Goal: Task Accomplishment & Management: Manage account settings

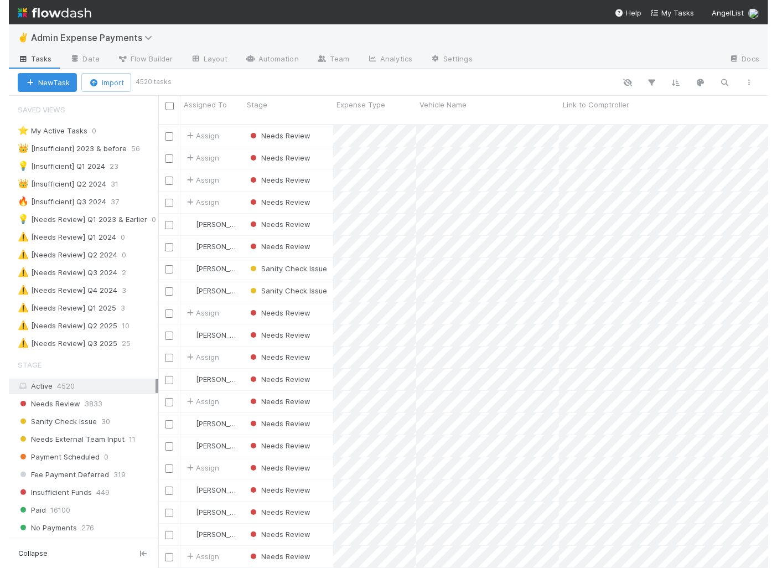
scroll to position [453, 627]
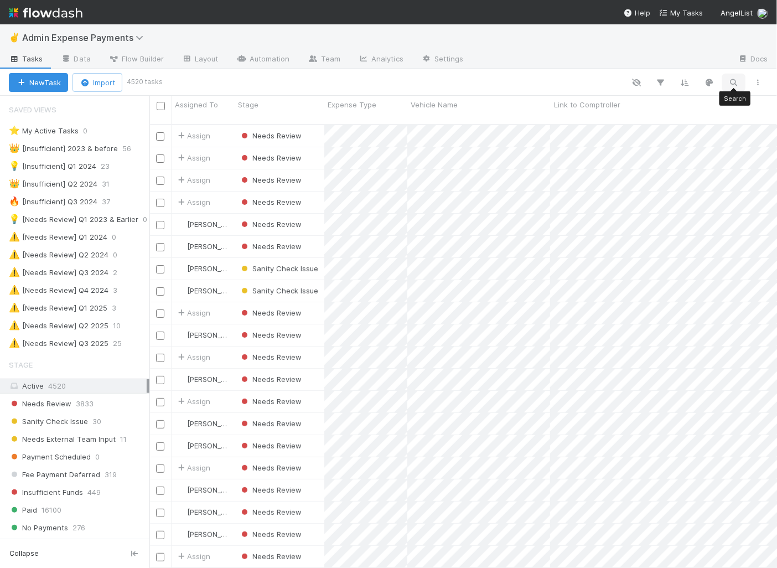
click at [688, 84] on icon "button" at bounding box center [733, 82] width 11 height 10
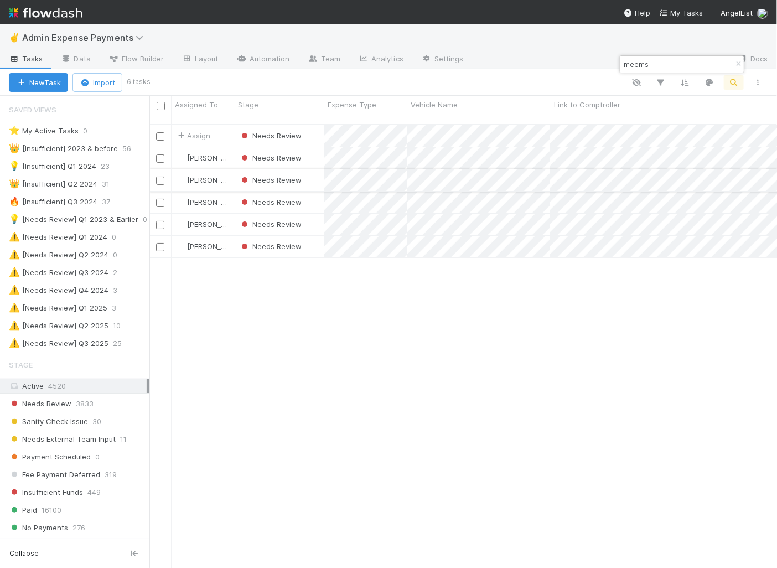
type input "meems"
click at [315, 169] on div "Needs Review" at bounding box center [280, 180] width 90 height 22
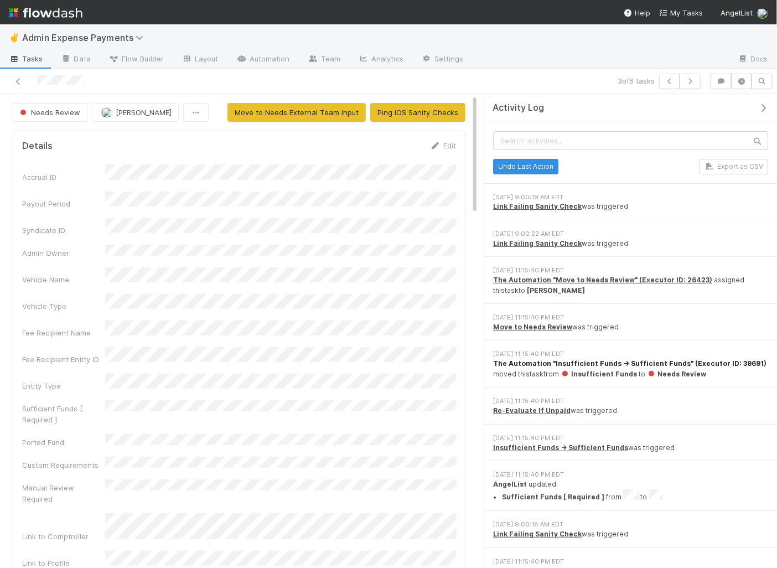
click at [598, 359] on strong "The Automation "Insufficient Funds -> Sufficient Funds" (Executor ID: 39691)" at bounding box center [629, 363] width 273 height 8
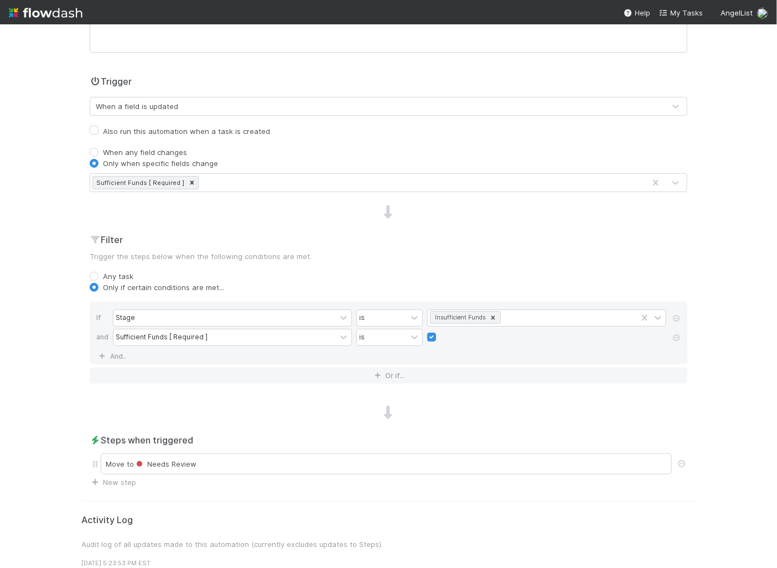
scroll to position [230, 0]
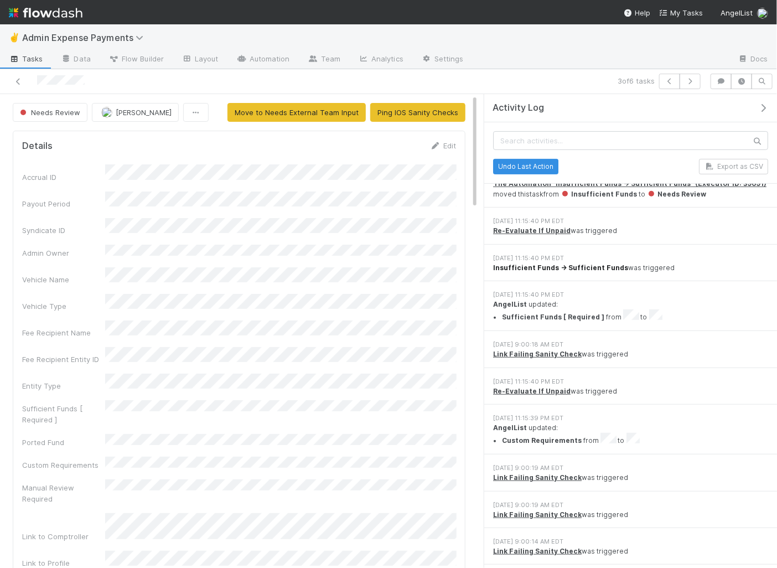
scroll to position [181, 0]
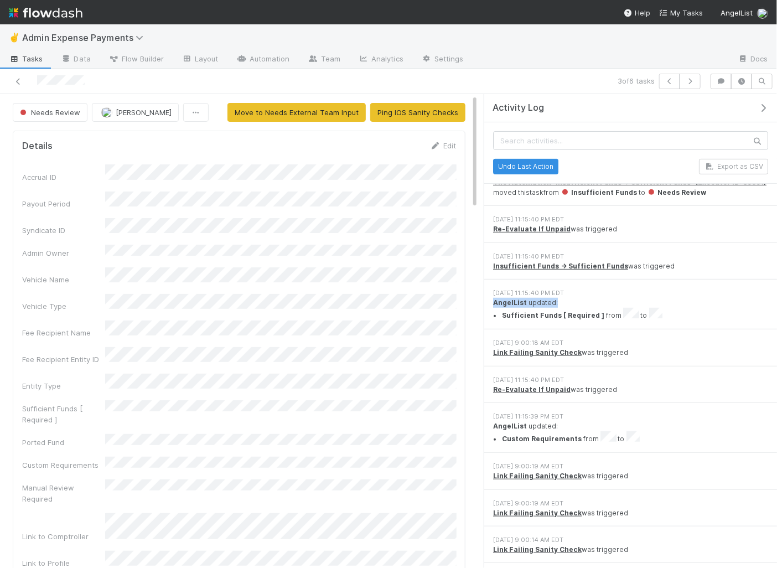
drag, startPoint x: 494, startPoint y: 298, endPoint x: 569, endPoint y: 297, distance: 75.2
click at [569, 298] on div "AngelList updated: Sufficient Funds [ Required ] from to" at bounding box center [630, 309] width 275 height 23
drag, startPoint x: 492, startPoint y: 293, endPoint x: 565, endPoint y: 304, distance: 73.9
click at [565, 305] on div "8/25/25, 11:15:40 PM EDT AngelList updated: Sufficient Funds [ Required ] from …" at bounding box center [630, 304] width 293 height 50
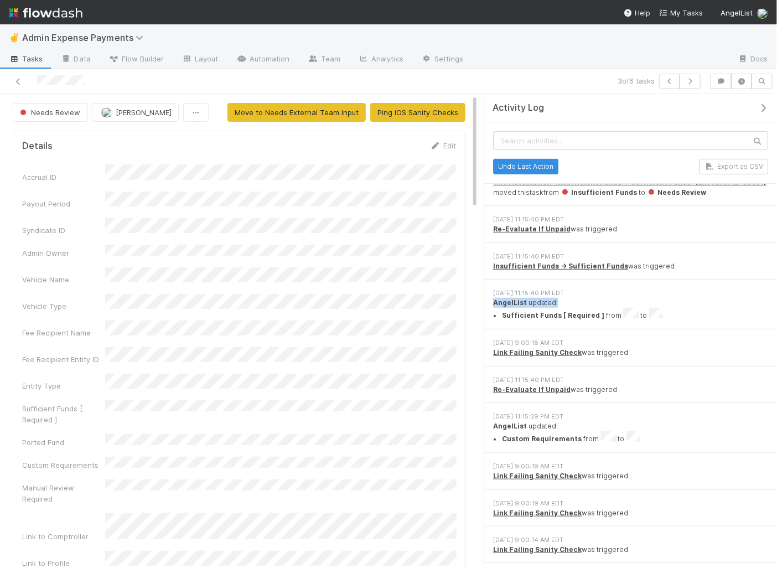
drag, startPoint x: 570, startPoint y: 300, endPoint x: 491, endPoint y: 300, distance: 78.6
click at [491, 300] on div "8/25/25, 11:15:40 PM EDT AngelList updated: Sufficient Funds [ Required ] from …" at bounding box center [630, 304] width 293 height 50
click at [504, 300] on strong "AngelList" at bounding box center [510, 302] width 34 height 8
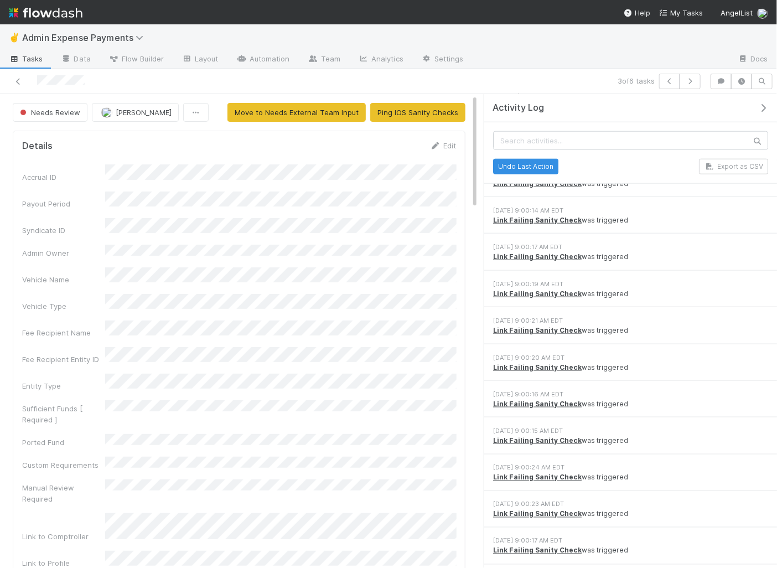
scroll to position [566, 0]
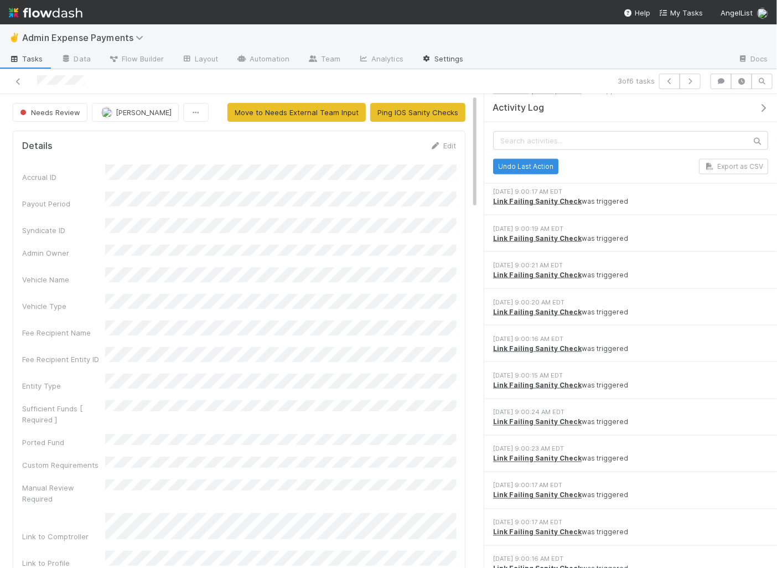
click at [448, 63] on link "Settings" at bounding box center [442, 60] width 60 height 18
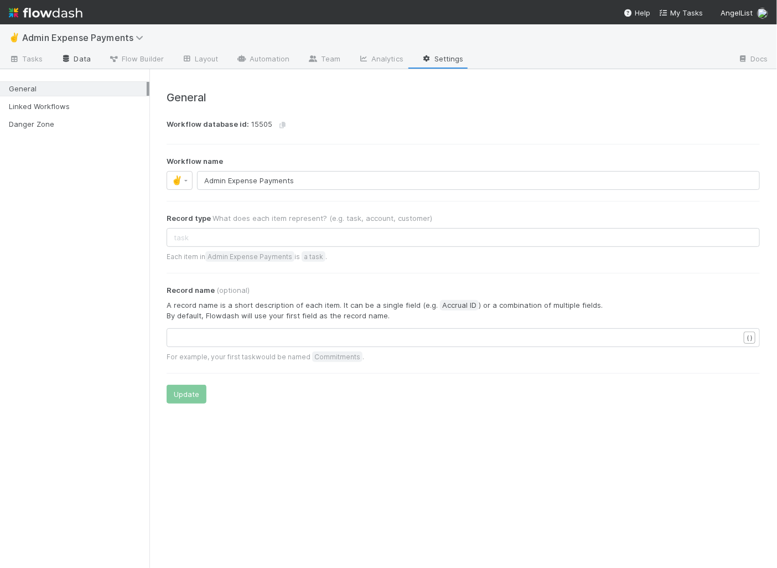
click at [71, 54] on link "Data" at bounding box center [76, 60] width 48 height 18
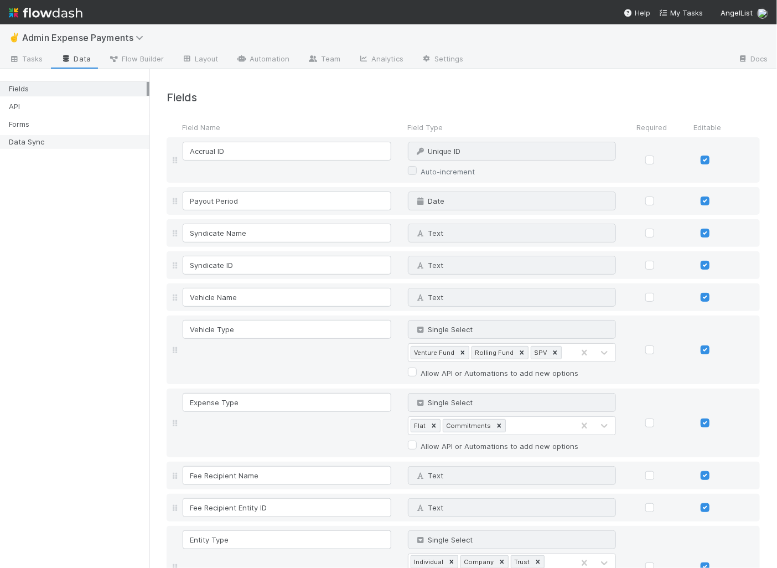
click at [49, 147] on div "Data Sync" at bounding box center [78, 142] width 138 height 14
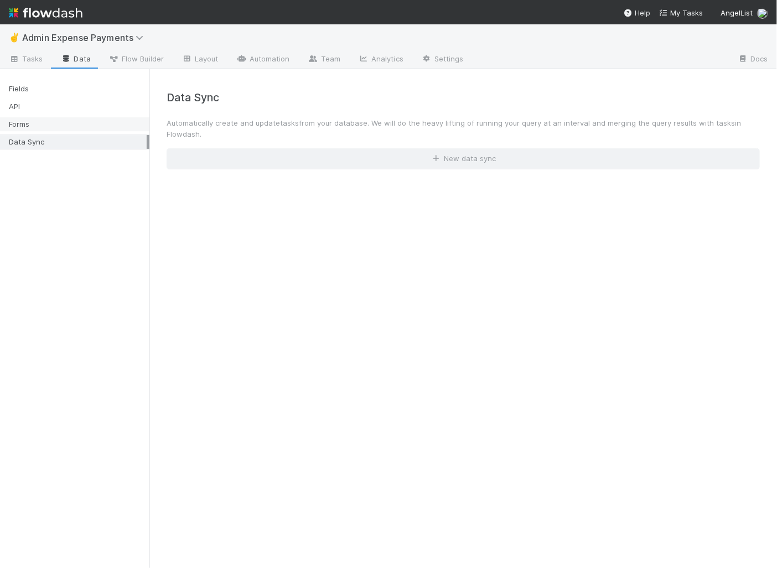
click at [72, 120] on div "Forms" at bounding box center [78, 124] width 138 height 14
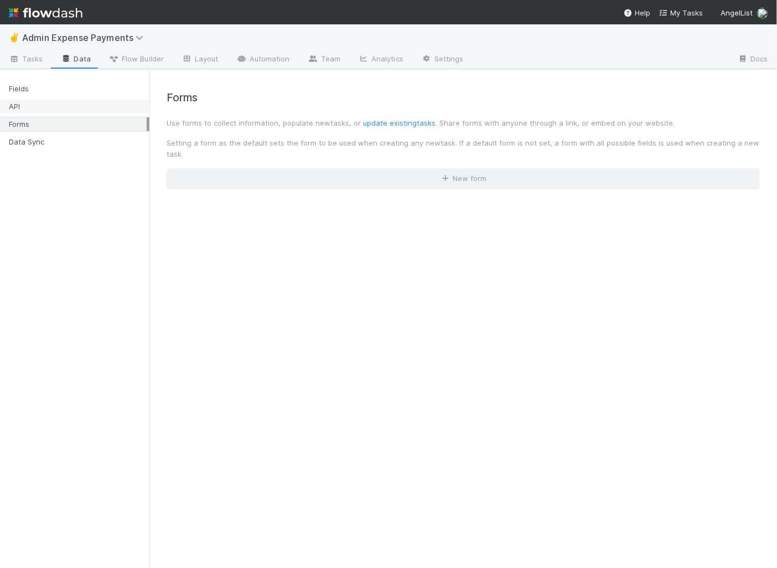
click at [72, 110] on div "API" at bounding box center [78, 107] width 138 height 14
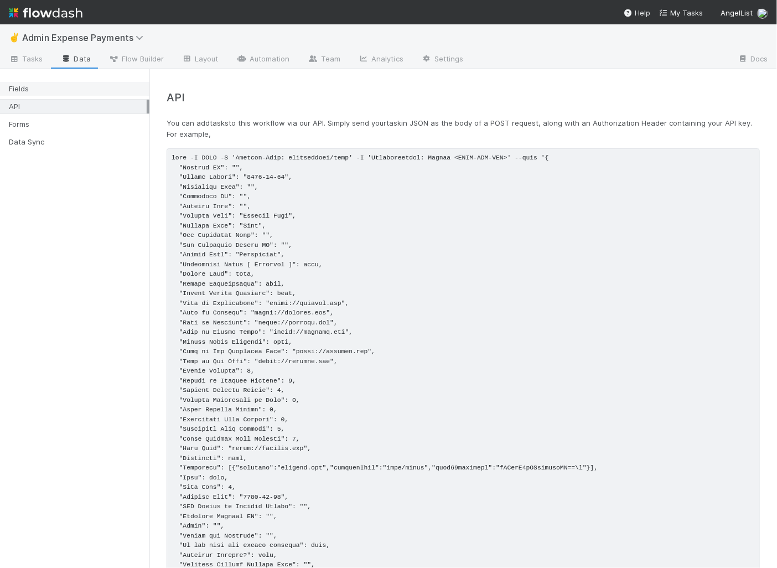
click at [72, 91] on div "Fields" at bounding box center [78, 89] width 138 height 14
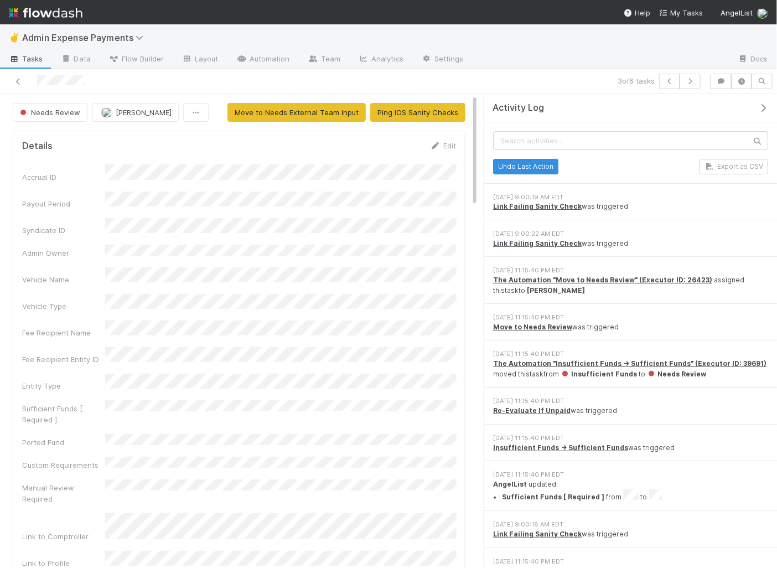
click at [32, 57] on span "Tasks" at bounding box center [26, 58] width 34 height 11
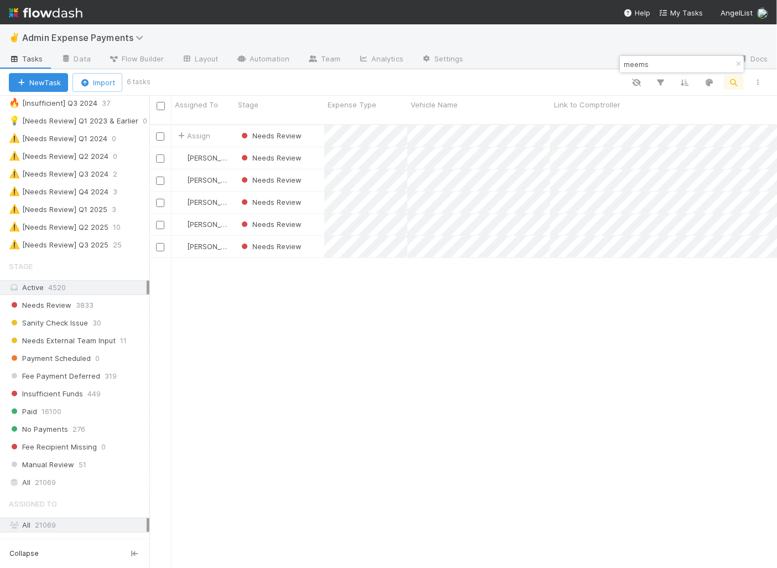
scroll to position [100, 0]
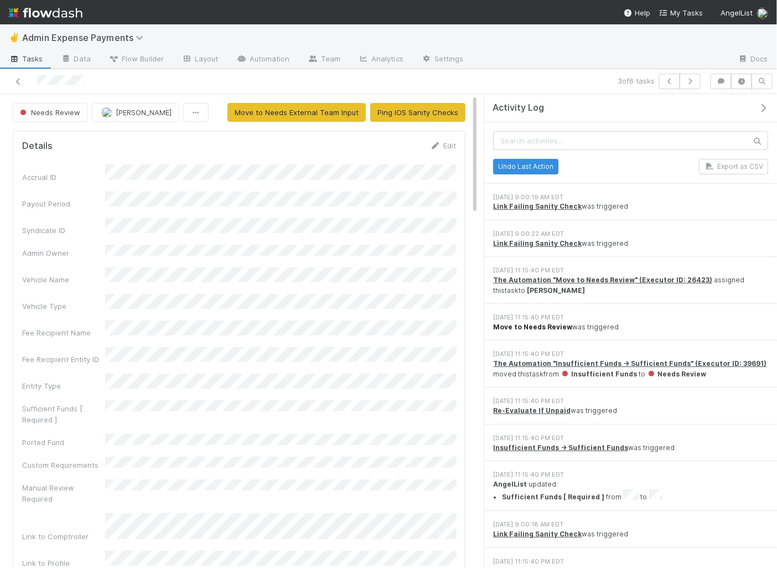
click at [549, 327] on strong "Move to Needs Review" at bounding box center [532, 327] width 79 height 8
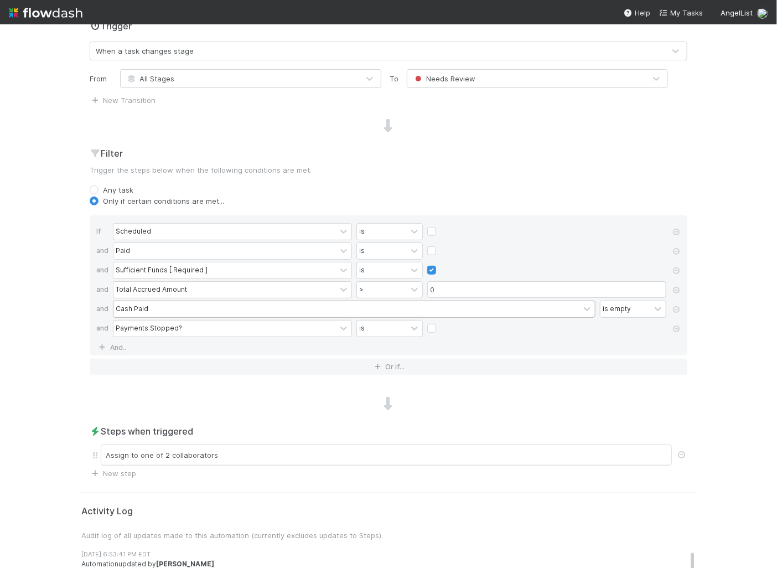
scroll to position [302, 0]
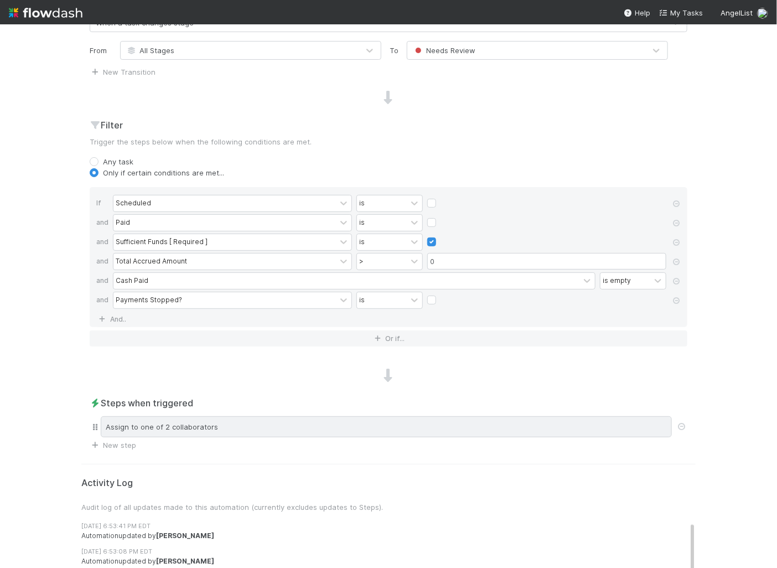
click at [230, 429] on div "Assign to one of 2 collaborators" at bounding box center [386, 426] width 571 height 21
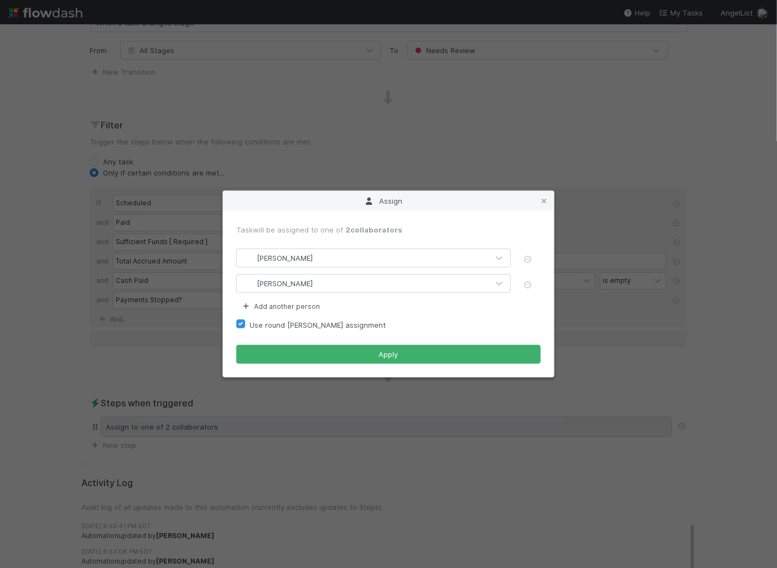
click at [230, 429] on div "Assign Task will be assigned to one of 2 collaborators Jacob Luna Marlon Add an…" at bounding box center [388, 284] width 777 height 568
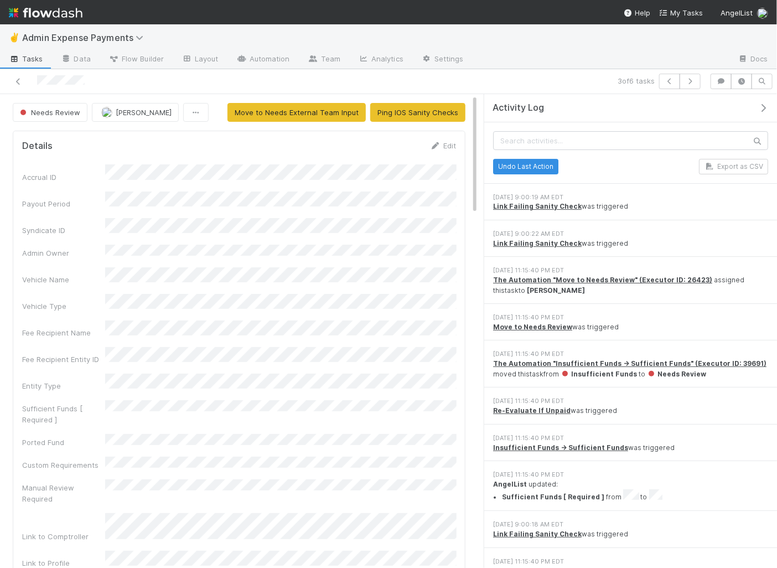
drag, startPoint x: 772, startPoint y: 193, endPoint x: 783, endPoint y: -30, distance: 223.2
click at [688, 0] on html "✌️ Admin Expense Payments Tasks Data Flow Builder Layout Automation Team Analyt…" at bounding box center [388, 284] width 777 height 568
click at [27, 75] on div at bounding box center [180, 81] width 352 height 15
click at [22, 76] on link at bounding box center [18, 81] width 11 height 11
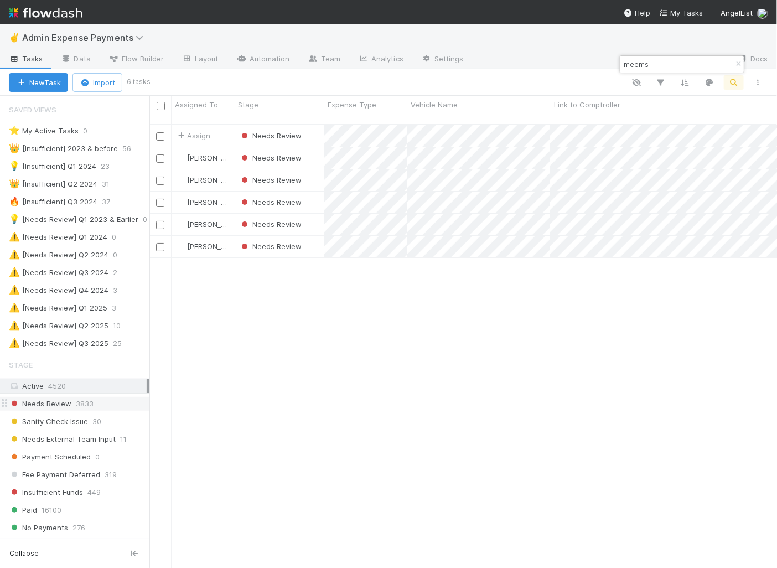
scroll to position [17, 0]
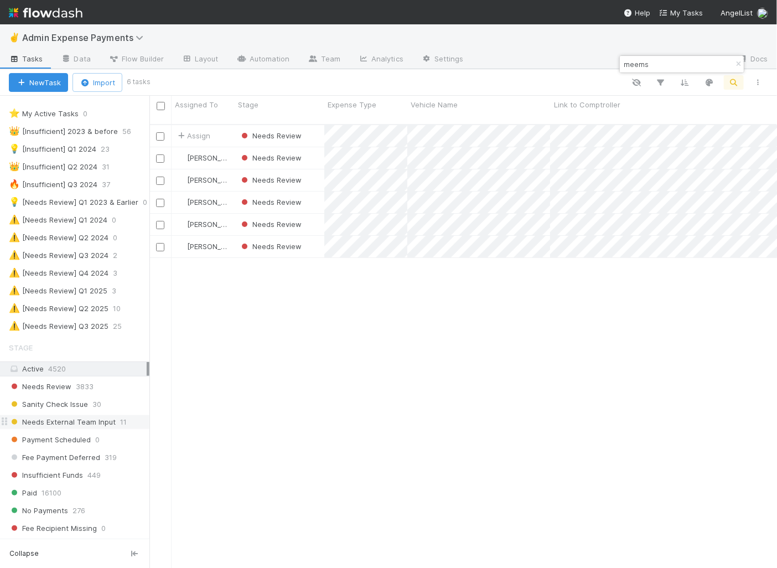
click at [87, 415] on span "Needs External Team Input" at bounding box center [62, 422] width 107 height 14
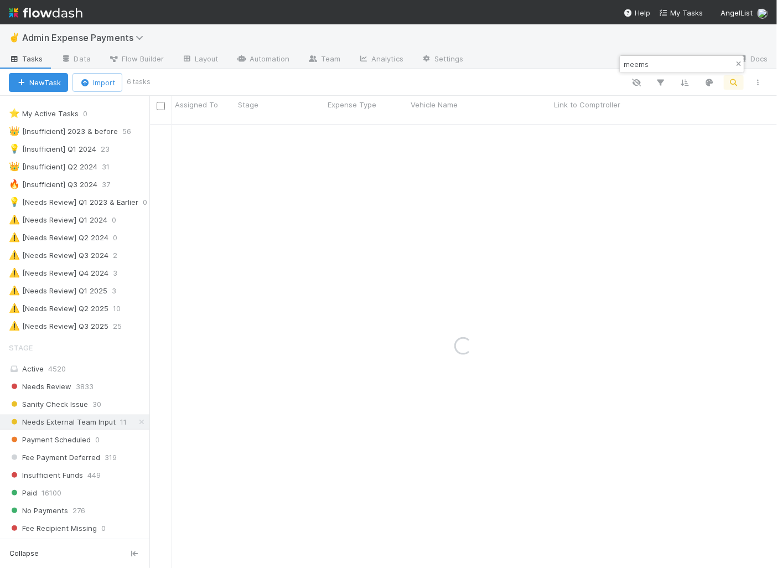
click at [688, 61] on icon "button" at bounding box center [737, 64] width 11 height 7
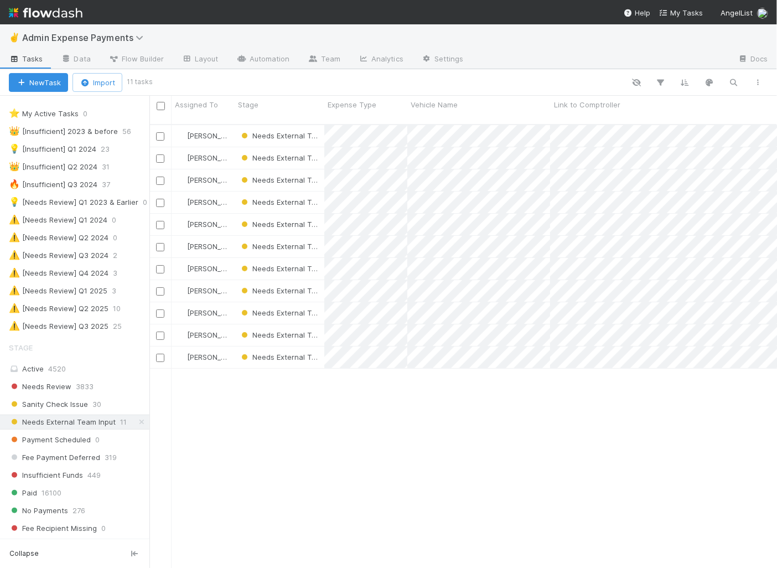
scroll to position [453, 627]
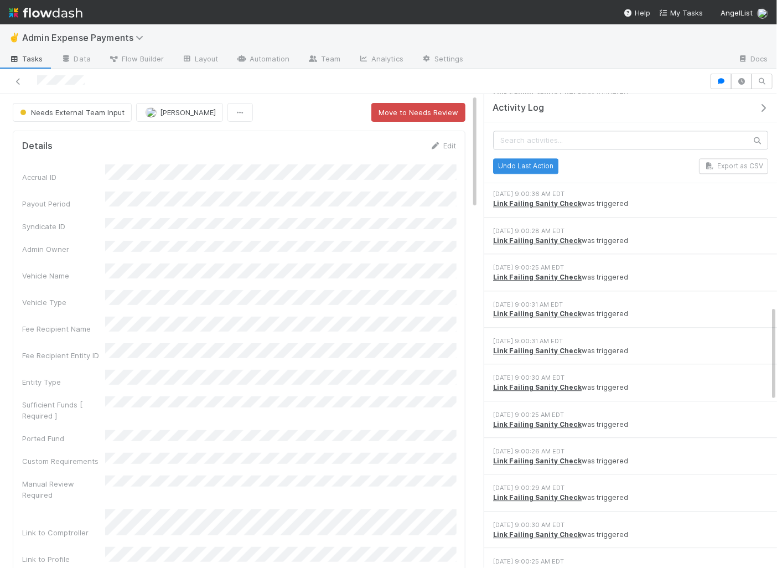
scroll to position [1025, 0]
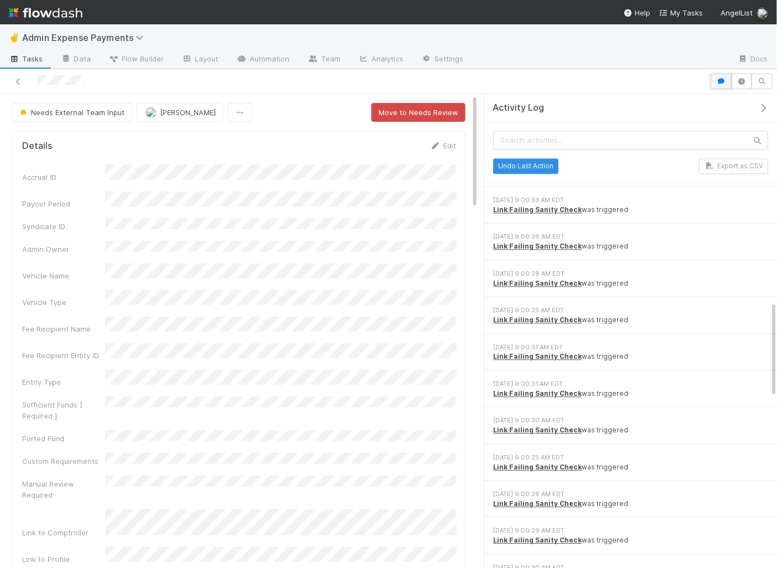
click at [722, 75] on button "button" at bounding box center [720, 81] width 21 height 15
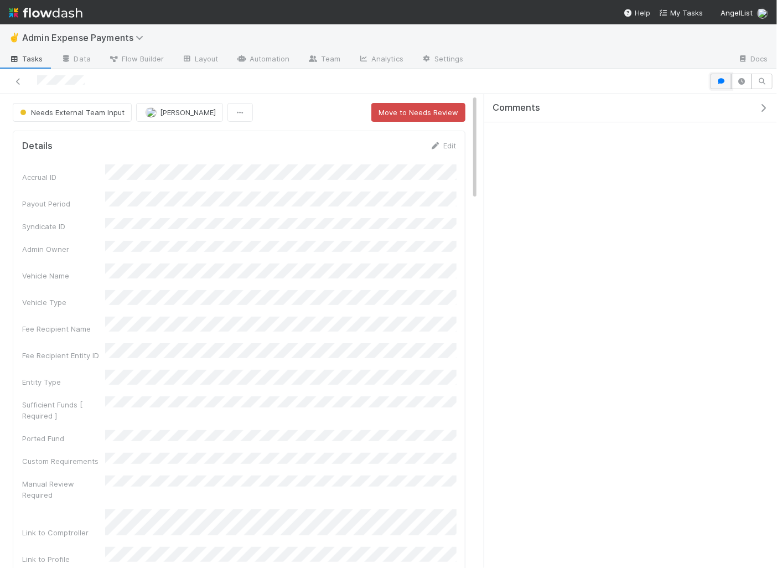
scroll to position [0, 0]
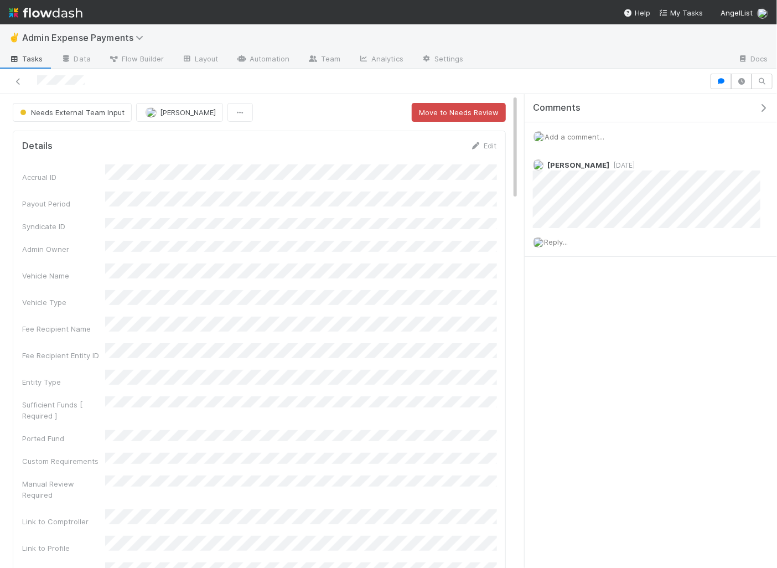
drag, startPoint x: 483, startPoint y: 195, endPoint x: 519, endPoint y: 196, distance: 36.0
click at [519, 196] on div "Needs External Team Input Colton Smith Move to Needs Review Details Edit Accrua…" at bounding box center [388, 331] width 777 height 475
click at [740, 87] on button "button" at bounding box center [741, 81] width 21 height 15
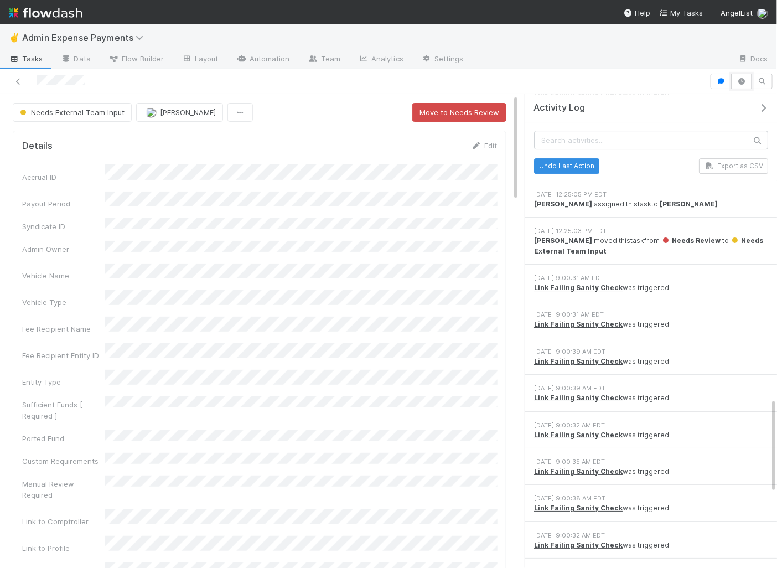
scroll to position [1409, 0]
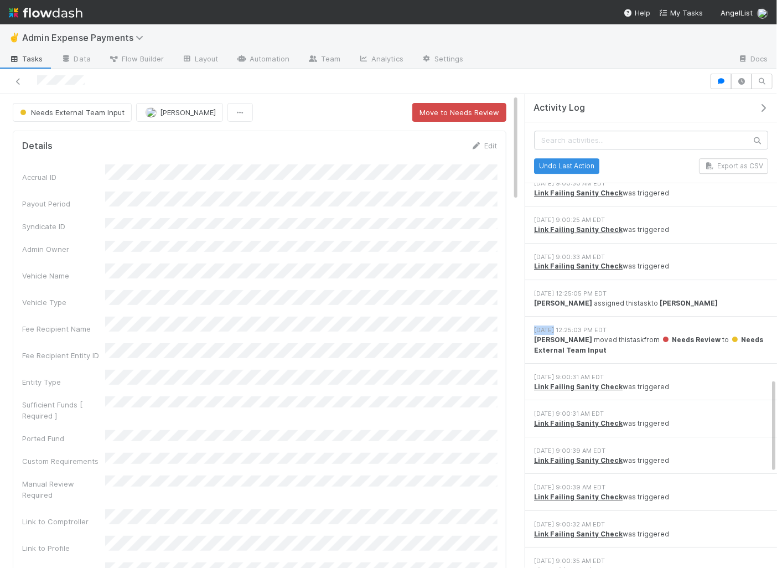
drag, startPoint x: 532, startPoint y: 315, endPoint x: 552, endPoint y: 319, distance: 20.2
click at [552, 319] on div "7/17/25, 12:25:03 PM EDT Jacob Weiss moved this task from Needs Review to Needs…" at bounding box center [651, 339] width 252 height 47
click at [552, 325] on div "7/17/25, 12:25:03 PM EDT" at bounding box center [651, 329] width 234 height 9
drag, startPoint x: 529, startPoint y: 317, endPoint x: 557, endPoint y: 317, distance: 27.7
click at [557, 317] on div "7/17/25, 12:25:03 PM EDT Jacob Weiss moved this task from Needs Review to Needs…" at bounding box center [651, 339] width 252 height 47
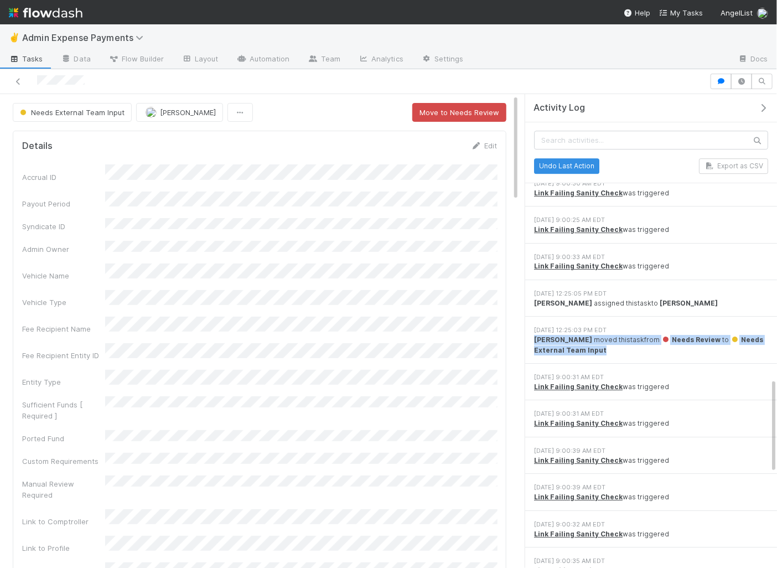
drag, startPoint x: 533, startPoint y: 325, endPoint x: 685, endPoint y: 337, distance: 152.6
click at [685, 337] on div "7/17/25, 12:25:03 PM EDT Jacob Weiss moved this task from Needs Review to Needs…" at bounding box center [651, 339] width 252 height 47
click at [685, 337] on div "Jacob Weiss moved this task from Needs Review to Needs External Team Input" at bounding box center [651, 345] width 234 height 20
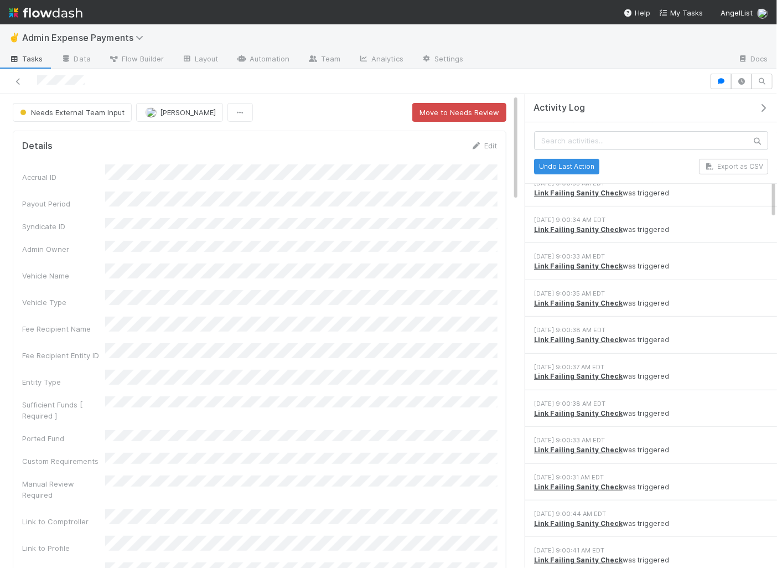
scroll to position [0, 0]
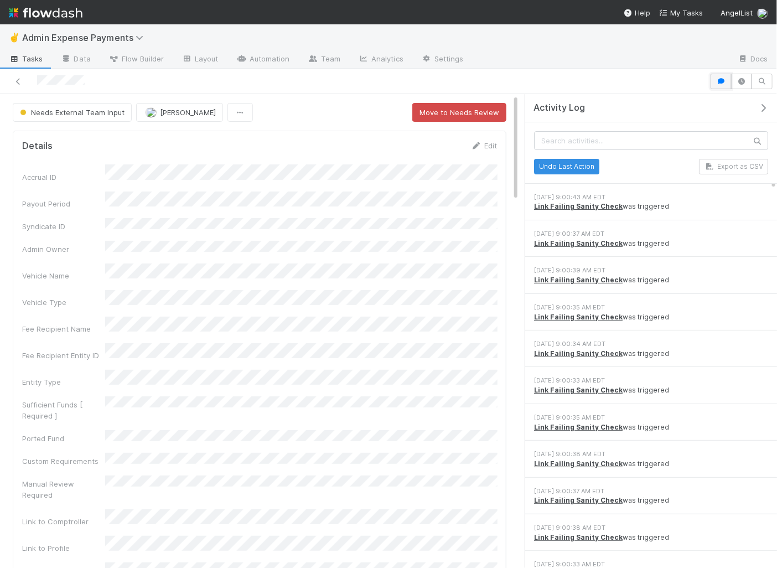
click at [719, 86] on button "button" at bounding box center [720, 81] width 21 height 15
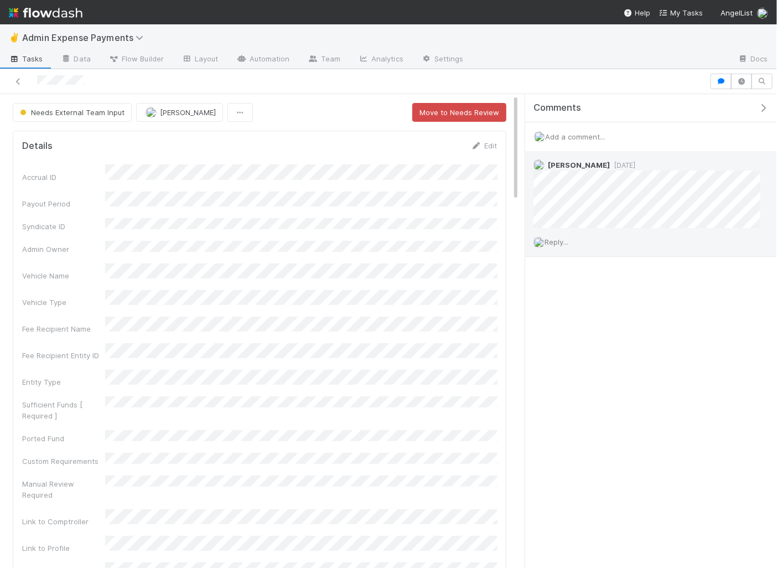
click at [611, 156] on div "Jacob Weiss 1 month ago" at bounding box center [646, 189] width 243 height 77
click at [611, 161] on span "[DATE]" at bounding box center [622, 165] width 25 height 8
click at [611, 162] on span "[DATE]" at bounding box center [622, 165] width 25 height 8
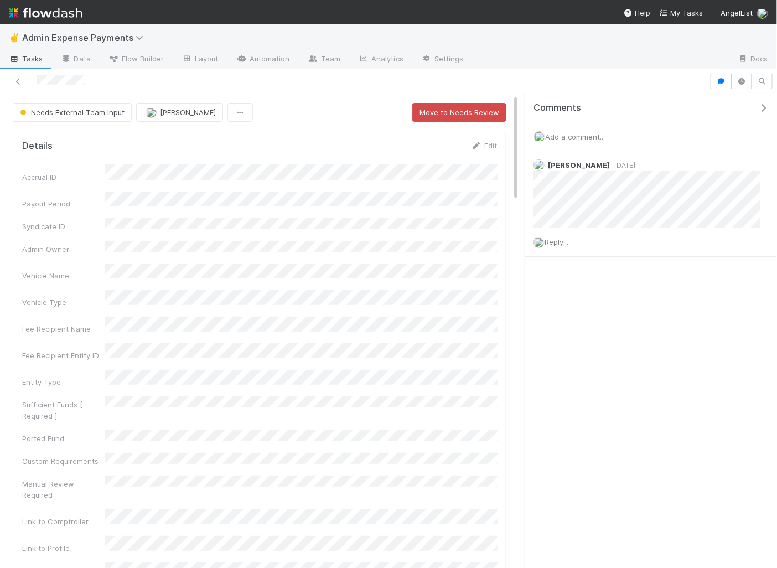
click at [765, 103] on icon "button" at bounding box center [762, 107] width 11 height 9
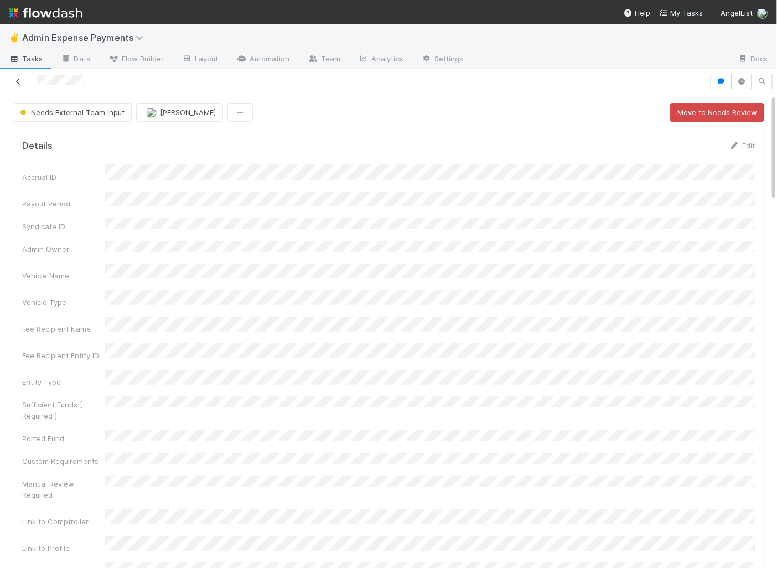
click at [23, 80] on icon at bounding box center [18, 81] width 11 height 7
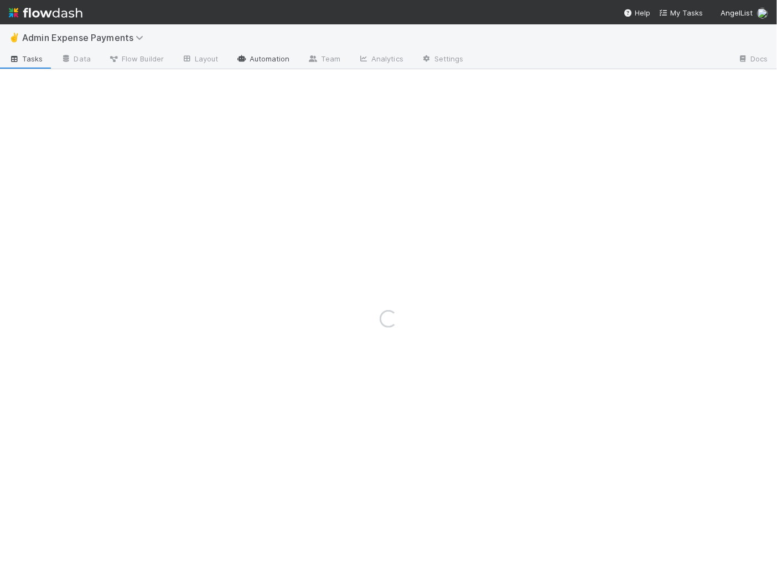
click at [281, 55] on link "Automation" at bounding box center [262, 60] width 71 height 18
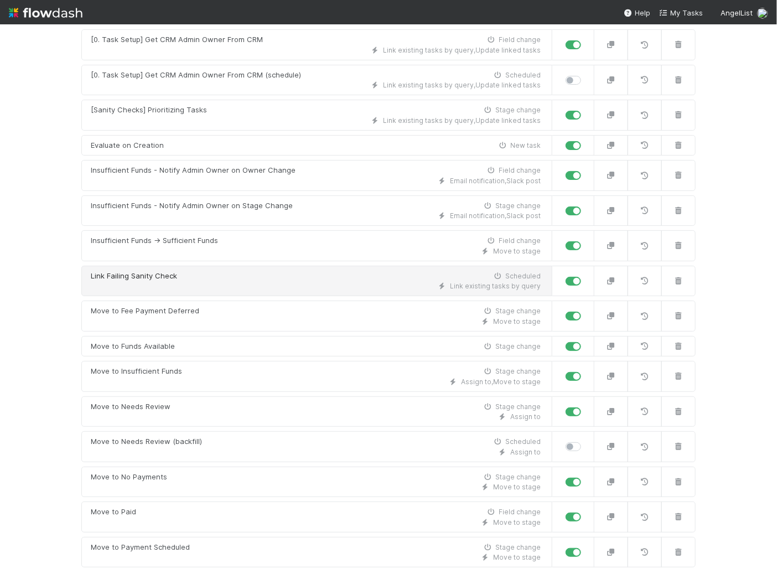
scroll to position [75, 0]
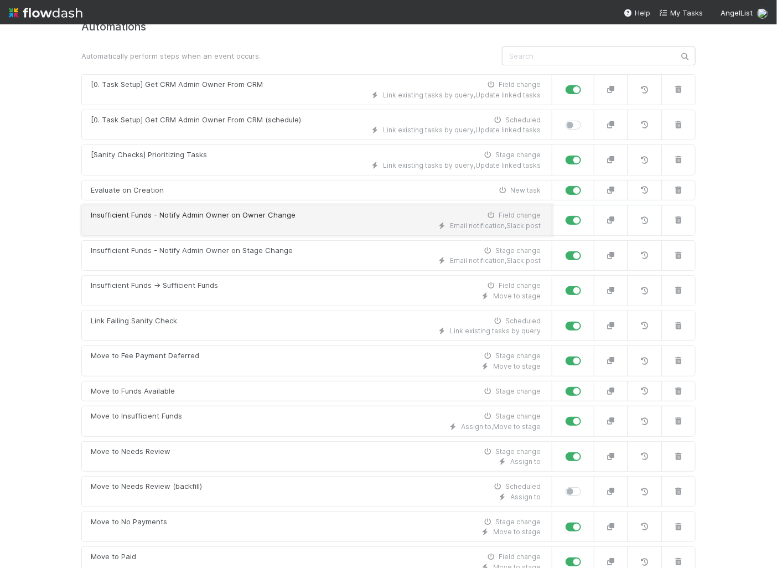
click at [289, 214] on div "Insufficient Funds - Notify Admin Owner on Owner Change" at bounding box center [193, 215] width 205 height 11
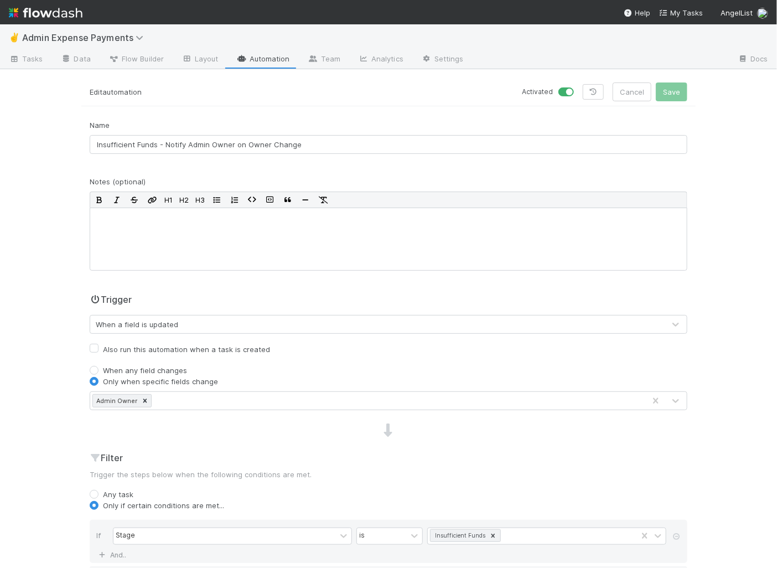
scroll to position [236, 0]
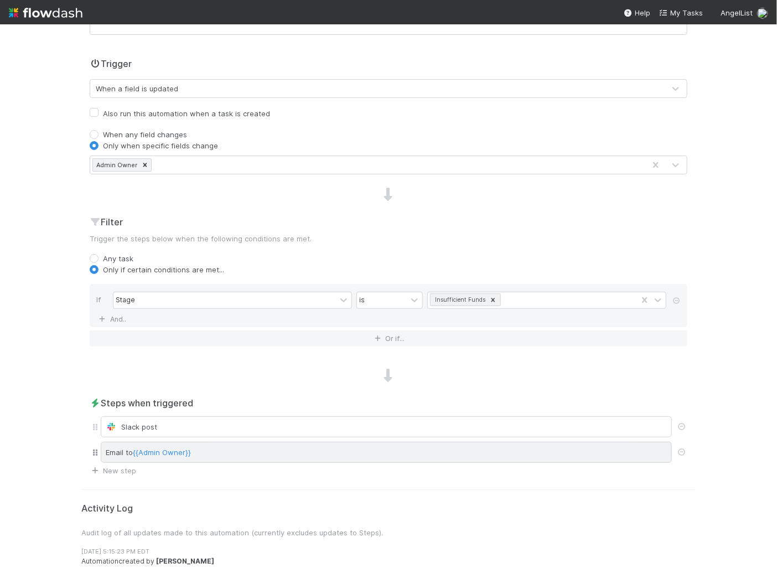
click at [219, 444] on div "Email to {{Admin Owner}}" at bounding box center [386, 451] width 571 height 21
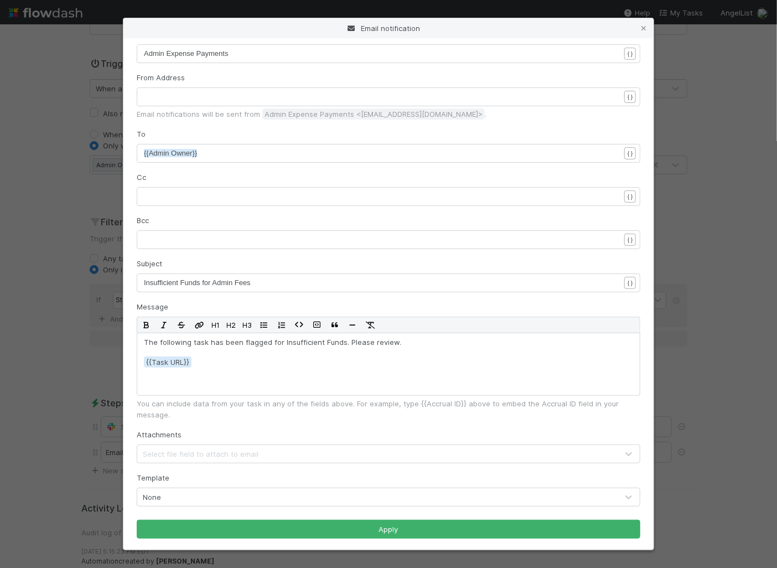
scroll to position [0, 0]
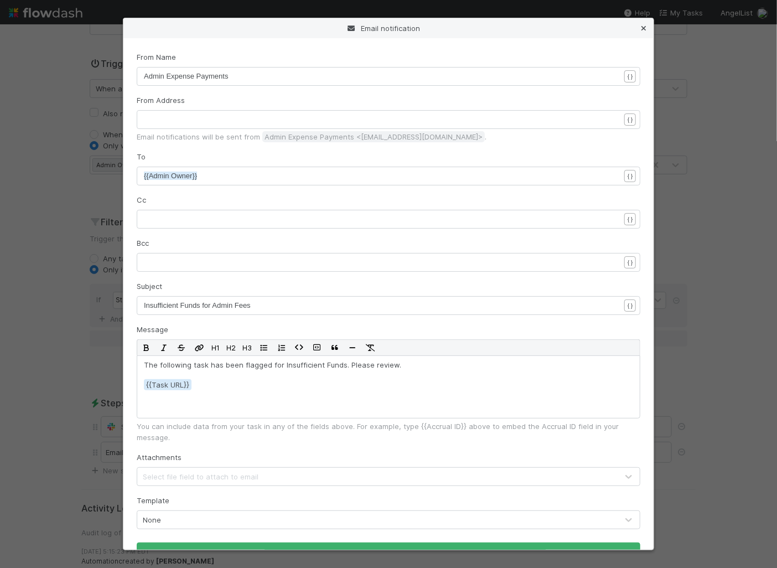
click at [642, 29] on icon at bounding box center [643, 28] width 11 height 7
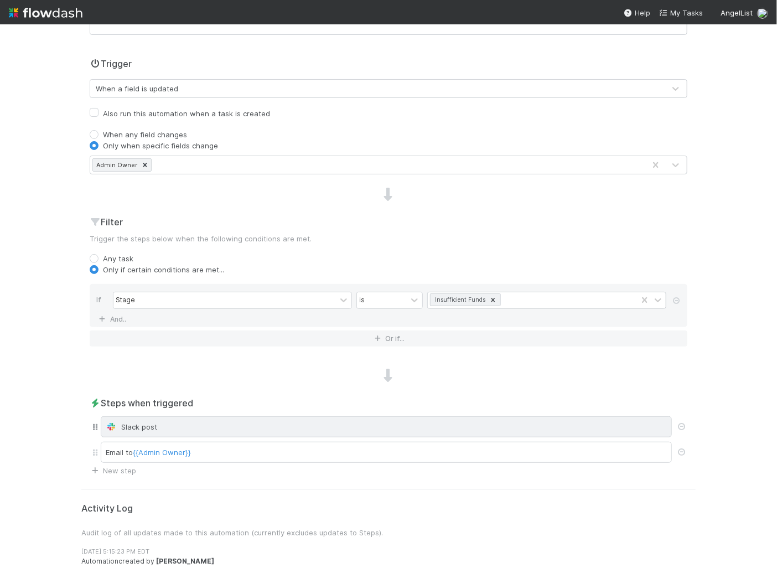
click at [155, 430] on div "Slack post" at bounding box center [386, 426] width 571 height 21
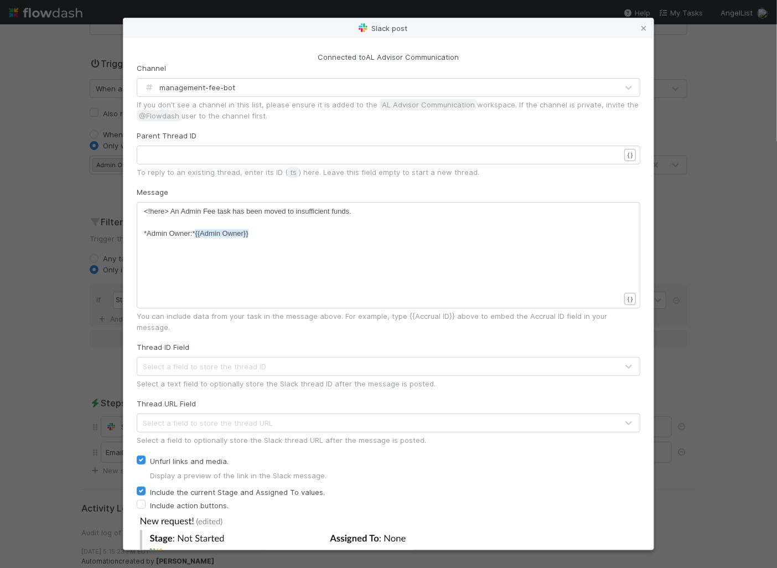
click at [180, 86] on span "management-fee-bot" at bounding box center [189, 87] width 92 height 9
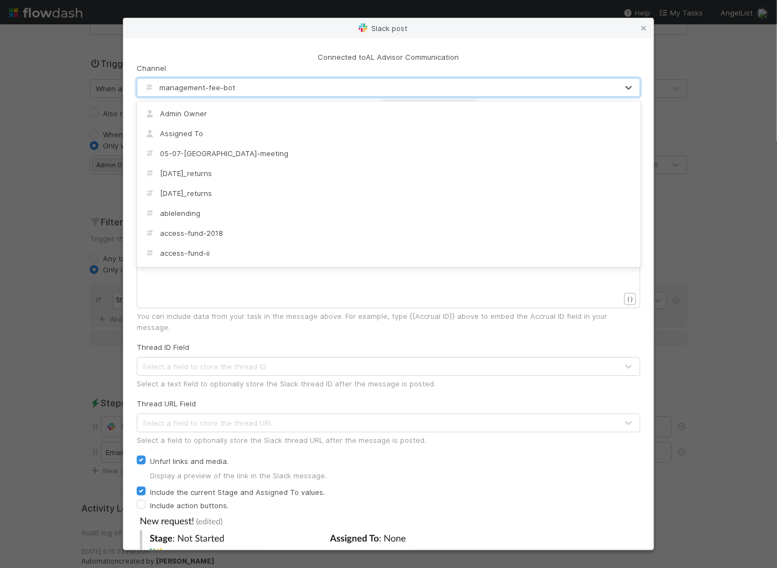
scroll to position [7987, 0]
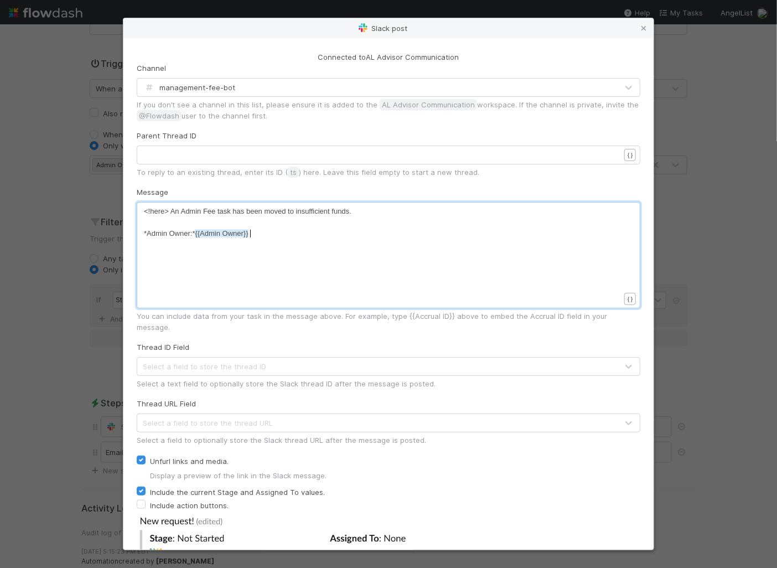
click at [330, 285] on div "xxxxxxxxxx <!here> An Admin Fee task has been moved to insufficient funds. ​ *A…" at bounding box center [395, 269] width 503 height 126
click at [289, 210] on span "<!here> An Admin Fee task has been moved to insufficient funds." at bounding box center [247, 211] width 207 height 8
click at [325, 232] on pre "*Admin Owner:* {{Admin Owner}}" at bounding box center [382, 233] width 476 height 11
type textarea "n Admin Fee task has been moved to insufficient f"
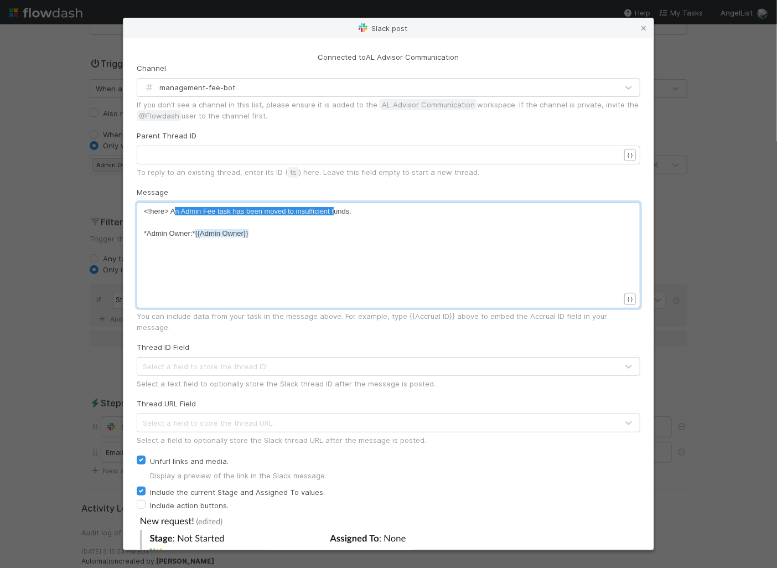
drag, startPoint x: 173, startPoint y: 206, endPoint x: 333, endPoint y: 211, distance: 159.4
click at [372, 211] on pre "<!here> An Admin Fee task has been moved to insufficient funds." at bounding box center [382, 211] width 476 height 11
click at [258, 241] on div "x <!here> An Admin Fee task has been moved to insufficient funds. ​ *Admin Owne…" at bounding box center [395, 269] width 503 height 126
type textarea "@{{assigned"
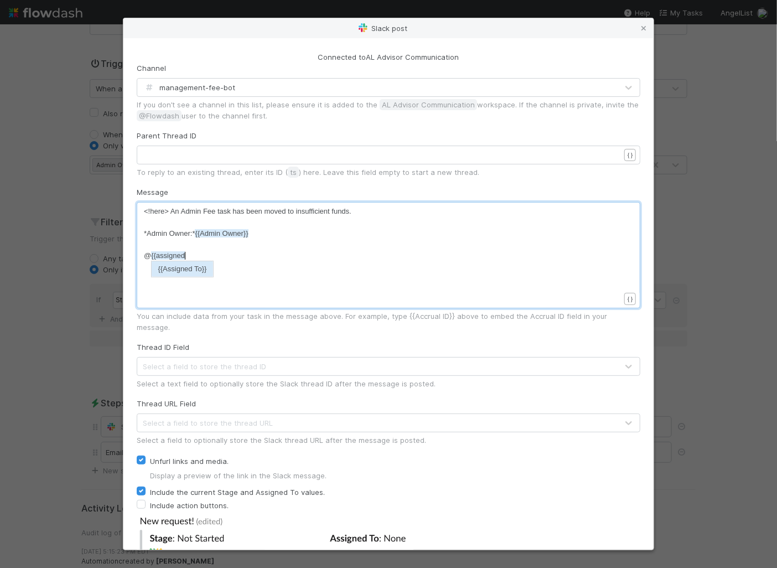
scroll to position [3, 40]
type textarea "insufficient funds."
click at [314, 226] on pre "​" at bounding box center [382, 222] width 476 height 11
type textarea "@{{Assigned To}}"
drag, startPoint x: 201, startPoint y: 257, endPoint x: 121, endPoint y: 241, distance: 81.8
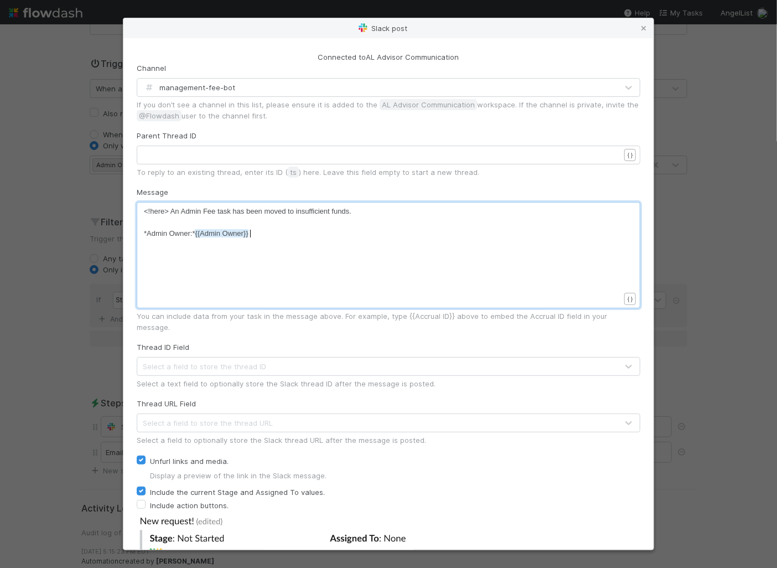
scroll to position [54, 0]
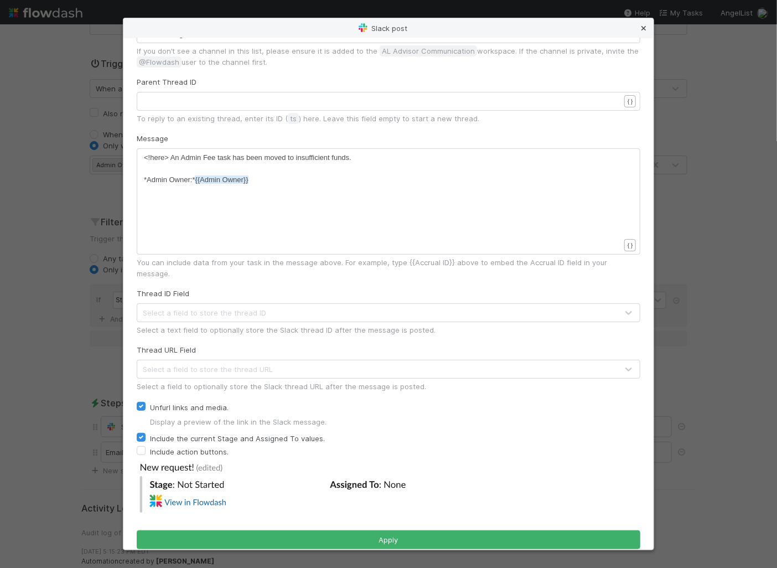
click at [643, 28] on icon at bounding box center [643, 28] width 11 height 7
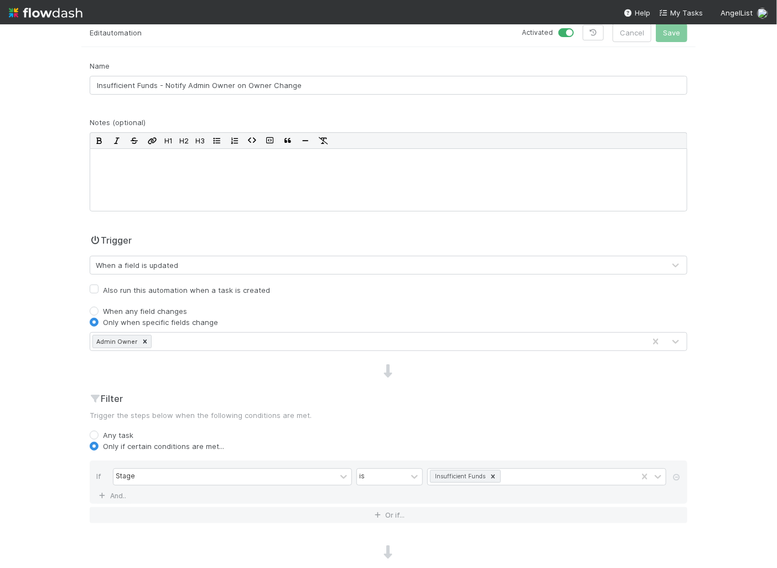
scroll to position [0, 0]
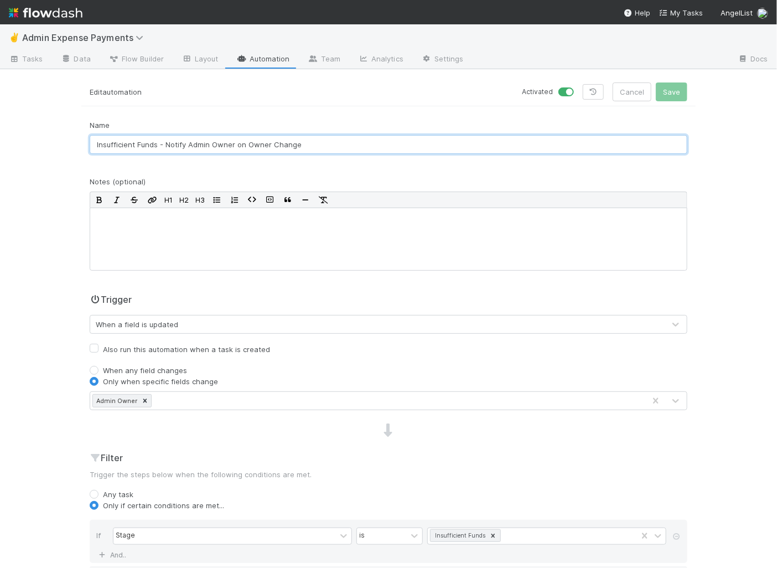
drag, startPoint x: 157, startPoint y: 143, endPoint x: 89, endPoint y: 141, distance: 68.1
click at [89, 141] on div "Name Insufficient Funds - Notify Admin Owner on Owner Change" at bounding box center [388, 141] width 614 height 43
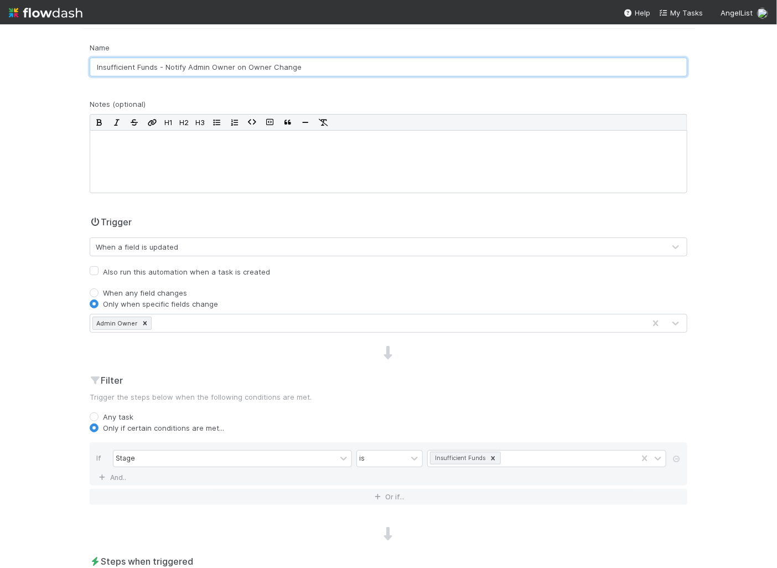
scroll to position [26, 0]
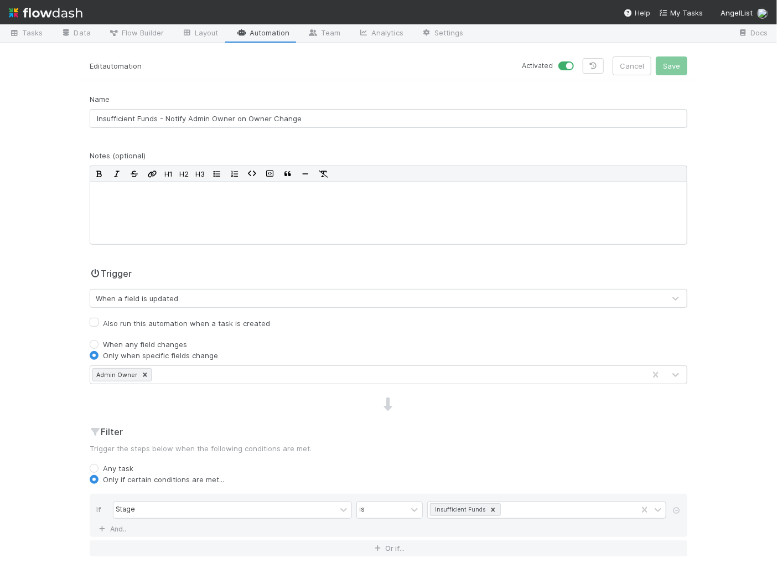
click at [259, 35] on link "Automation" at bounding box center [262, 34] width 71 height 18
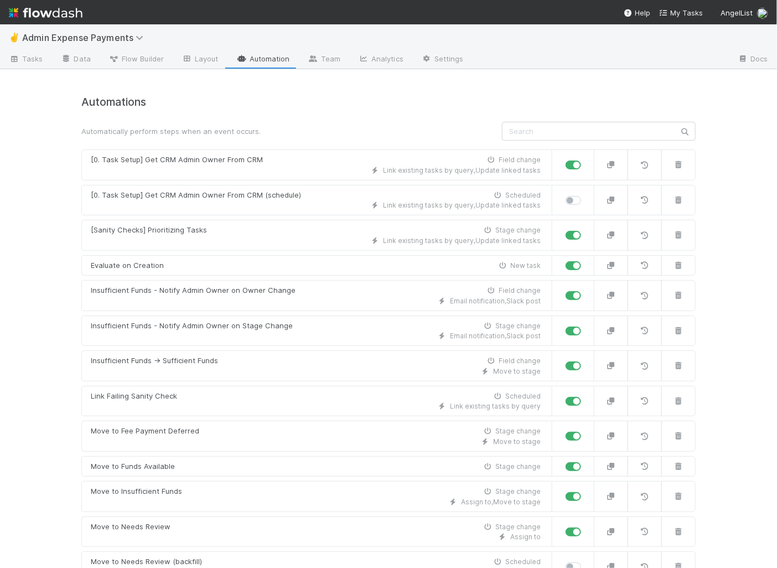
click at [522, 141] on div "Automations Automatically perform steps when an event occurs. [0. Task Setup] G…" at bounding box center [388, 447] width 614 height 702
click at [522, 134] on input "text" at bounding box center [599, 131] width 194 height 19
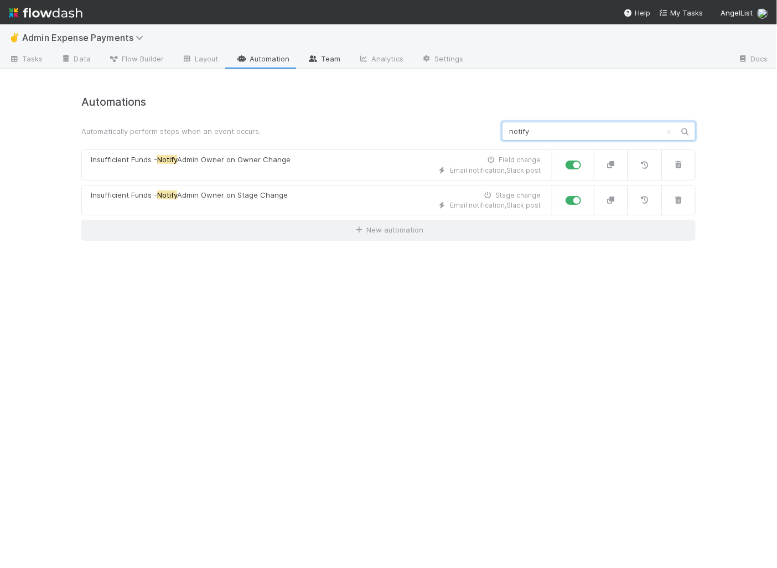
type input "notify"
click at [326, 62] on link "Team" at bounding box center [324, 60] width 50 height 18
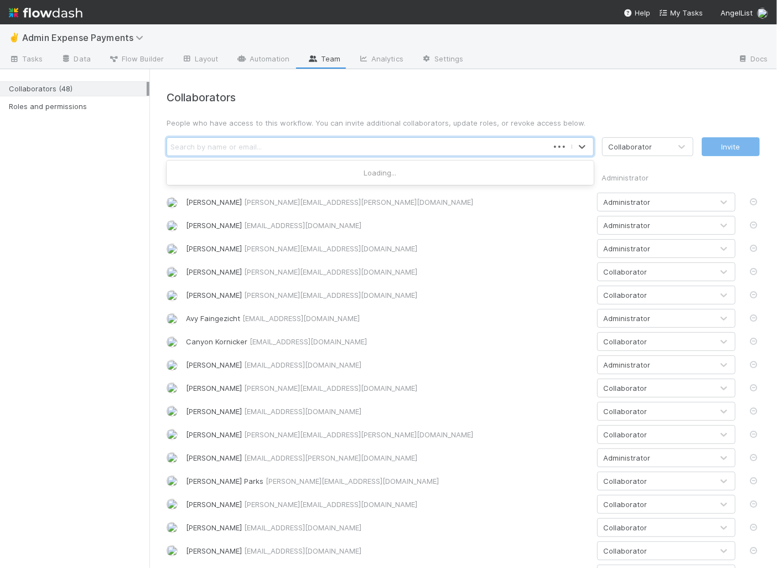
click at [531, 139] on div "Search by name or email..." at bounding box center [357, 147] width 381 height 18
type input "d"
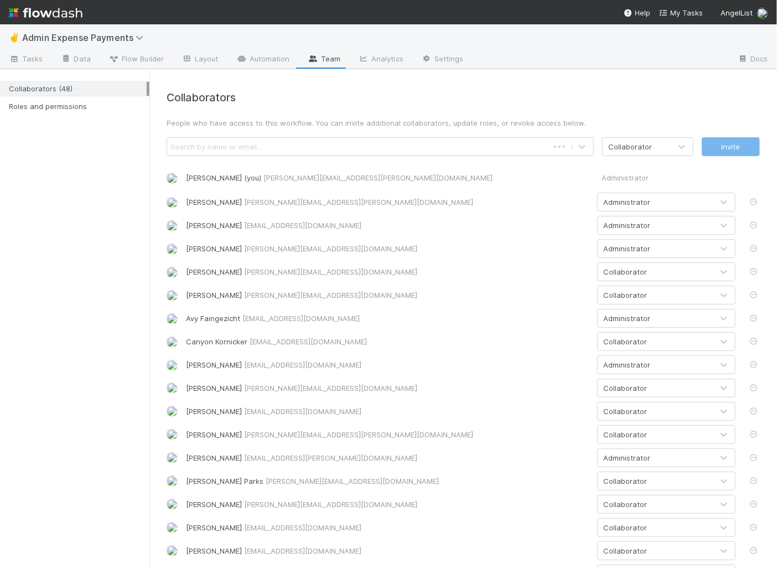
scroll to position [371, 0]
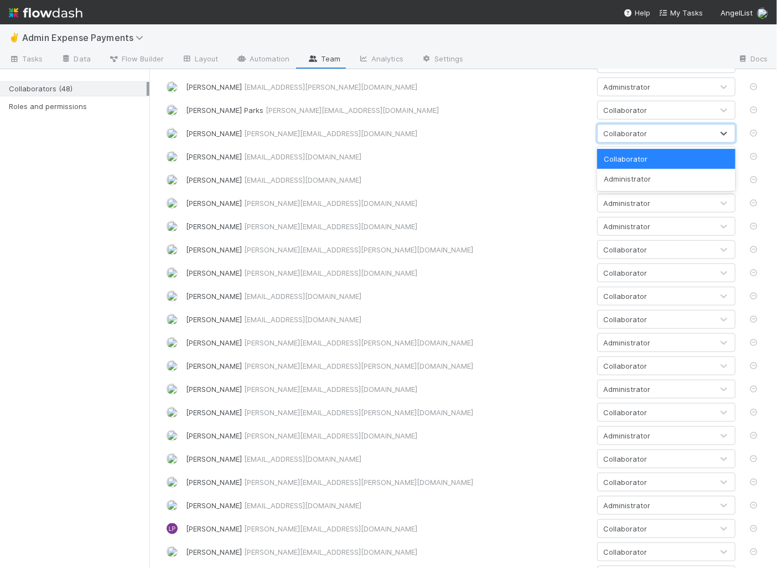
click at [625, 127] on div "Collaborator" at bounding box center [655, 133] width 115 height 18
click at [625, 179] on div "Administrator" at bounding box center [666, 179] width 138 height 20
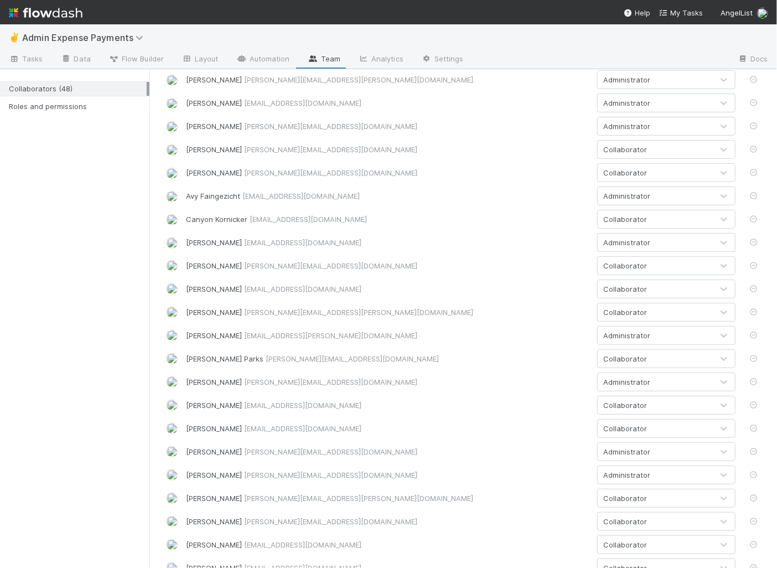
scroll to position [0, 0]
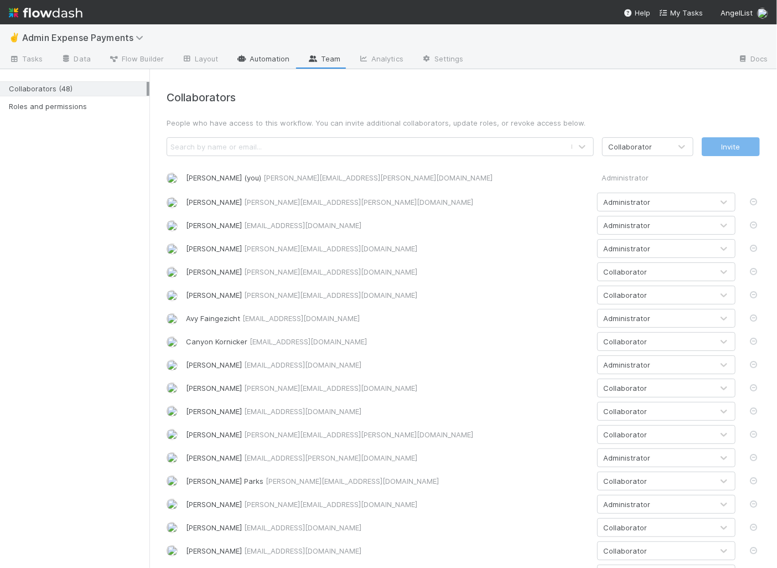
click at [248, 58] on link "Automation" at bounding box center [262, 60] width 71 height 18
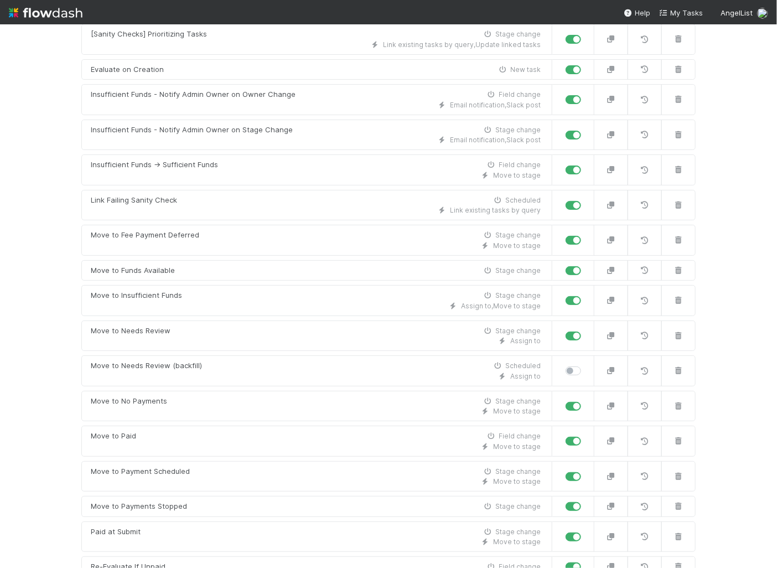
scroll to position [220, 0]
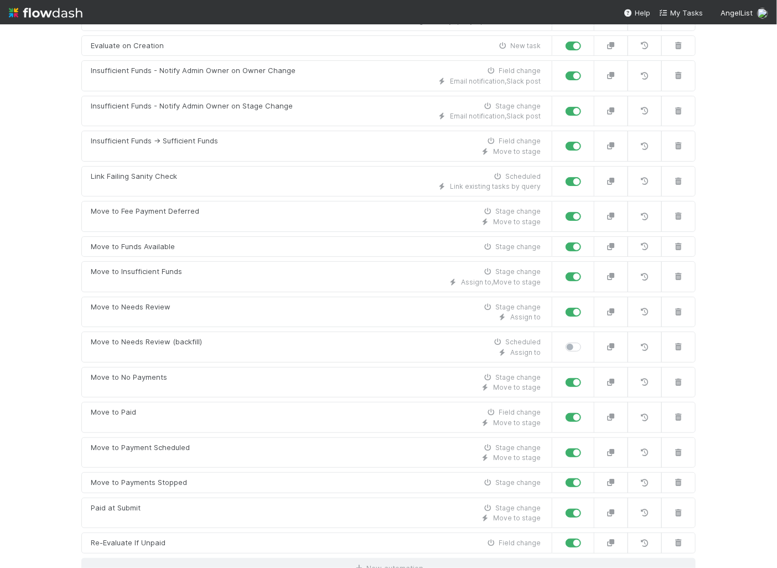
click at [42, 163] on div "✌️ Admin Expense Payments Tasks Data Flow Builder Layout Automation Team Analyt…" at bounding box center [388, 295] width 777 height 543
click at [391, 546] on div "Automations Automatically perform steps when an event occurs. [0. Task Setup] G…" at bounding box center [388, 227] width 614 height 702
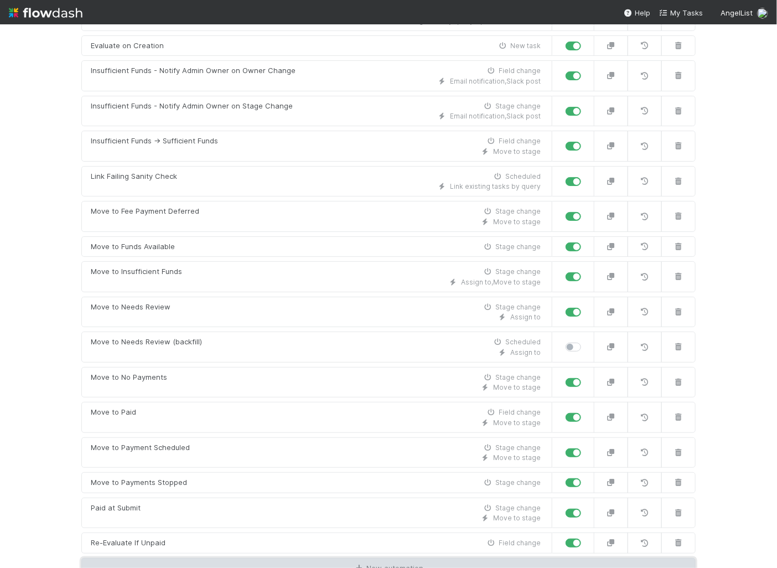
click at [391, 558] on link "New automation" at bounding box center [388, 568] width 614 height 21
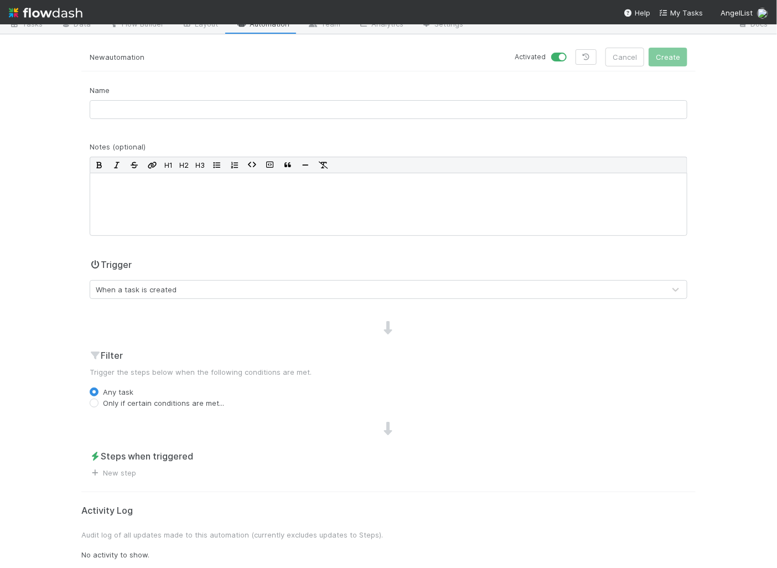
click at [138, 309] on div "Name Notes (optional) H1 H2 H3 Trigger When a task is created Filter Trigger th…" at bounding box center [388, 281] width 614 height 393
click at [138, 289] on div "When a task is created" at bounding box center [136, 289] width 81 height 11
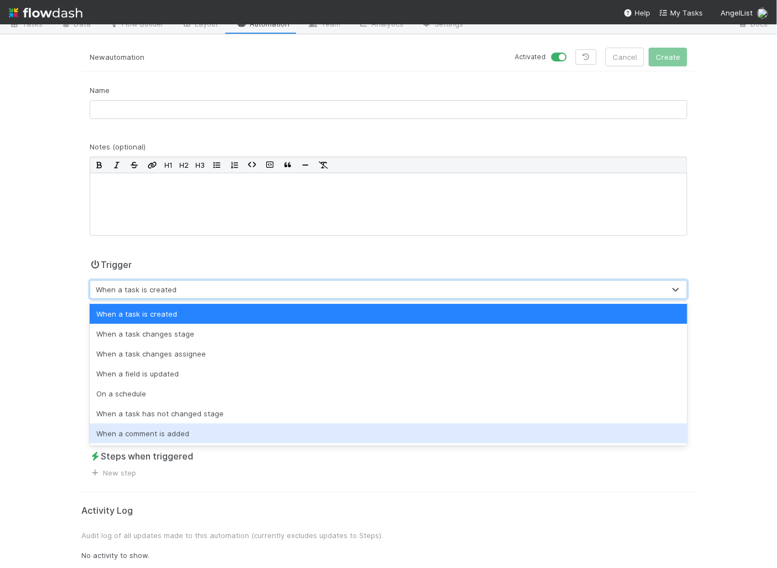
click at [155, 415] on div "When a task has not changed stage" at bounding box center [389, 413] width 598 height 20
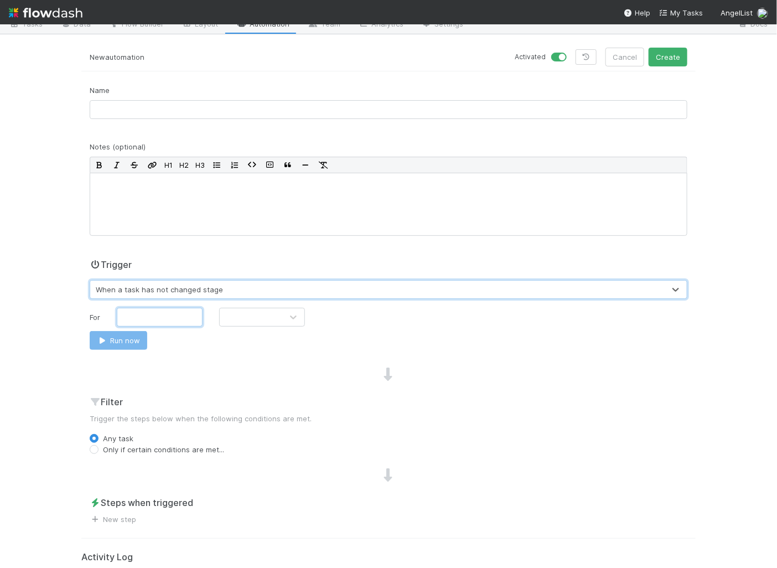
click at [163, 313] on input "text" at bounding box center [160, 317] width 86 height 19
type input "14"
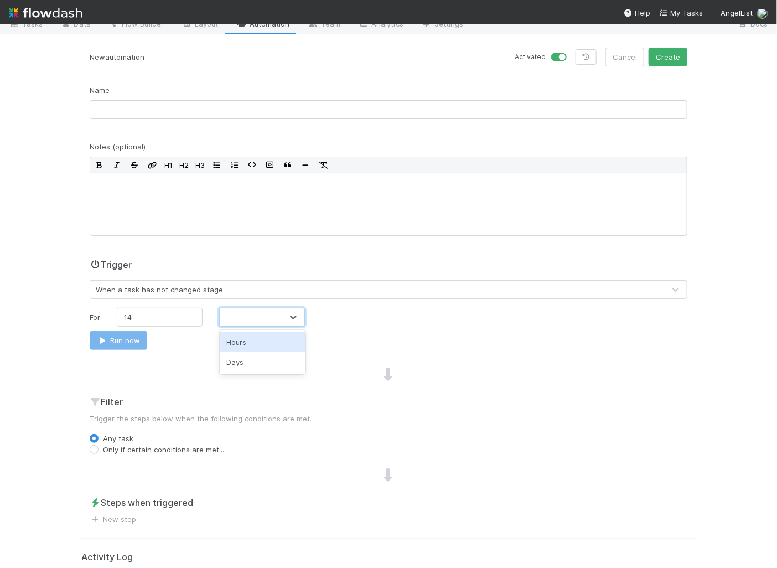
click at [253, 313] on div at bounding box center [251, 317] width 63 height 18
click at [252, 358] on div "Days" at bounding box center [263, 362] width 86 height 20
click at [221, 377] on div at bounding box center [388, 374] width 614 height 14
click at [164, 451] on label "Only if certain conditions are met..." at bounding box center [163, 449] width 121 height 11
click at [98, 451] on input "Only if certain conditions are met..." at bounding box center [94, 449] width 9 height 10
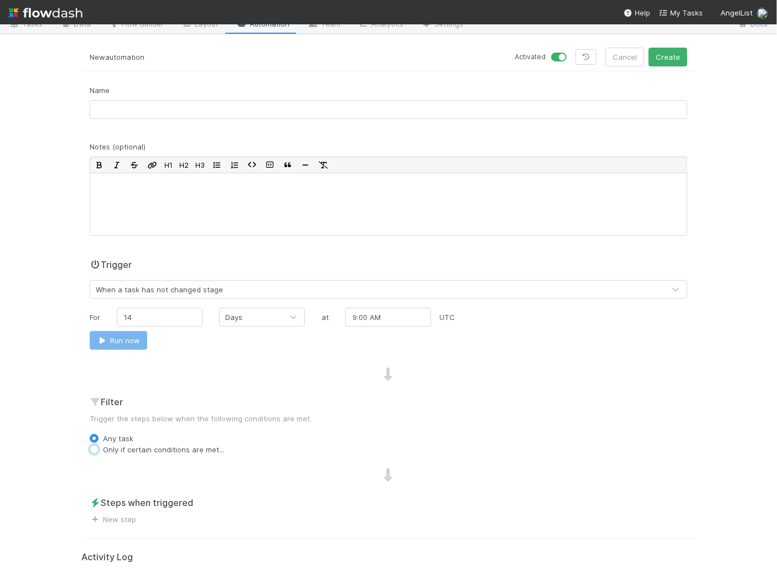
radio input "true"
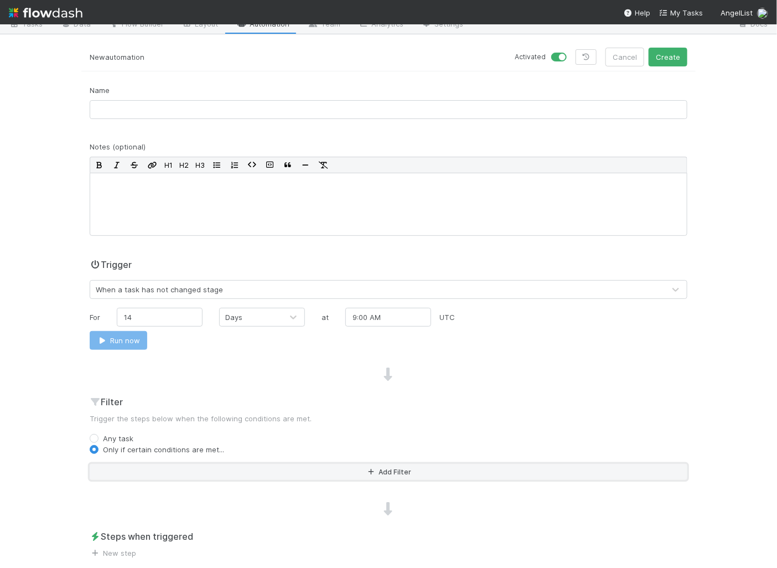
click at [181, 467] on button "Add Filter" at bounding box center [389, 472] width 598 height 16
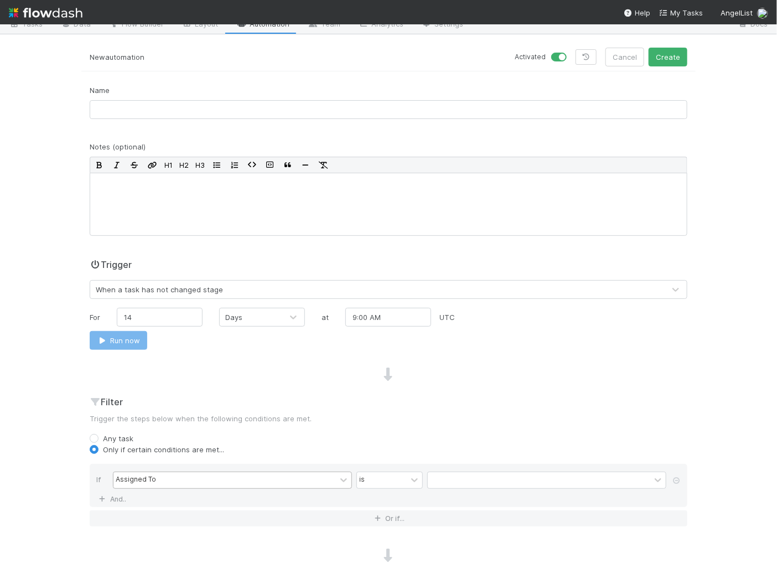
click at [181, 477] on div "Assigned To" at bounding box center [224, 480] width 222 height 16
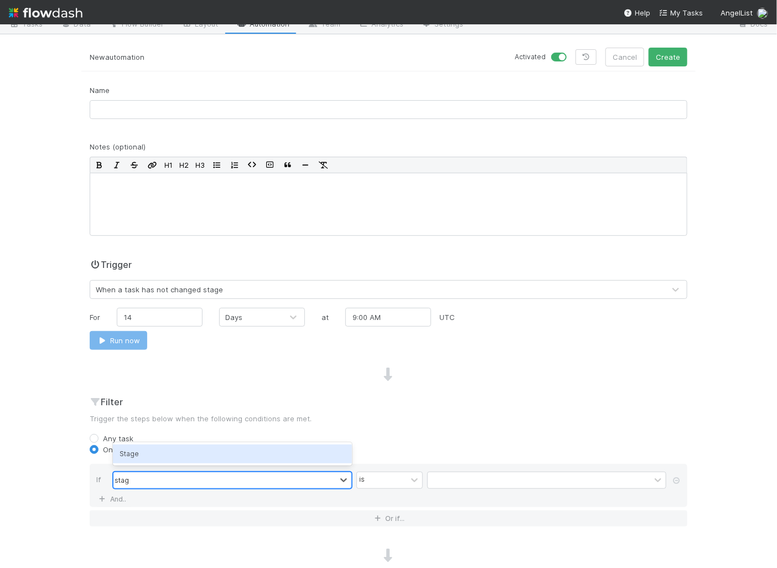
type input "stage"
click at [231, 454] on div "Stage" at bounding box center [232, 453] width 239 height 19
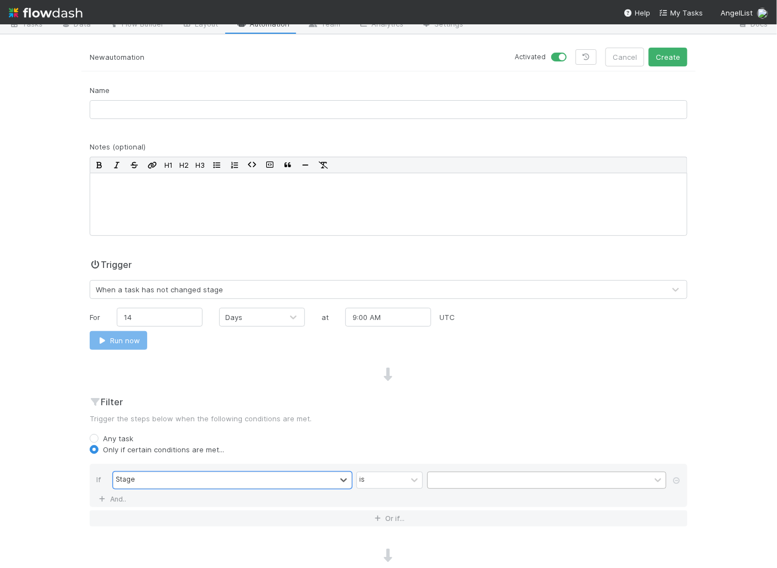
click at [464, 480] on div at bounding box center [539, 480] width 222 height 16
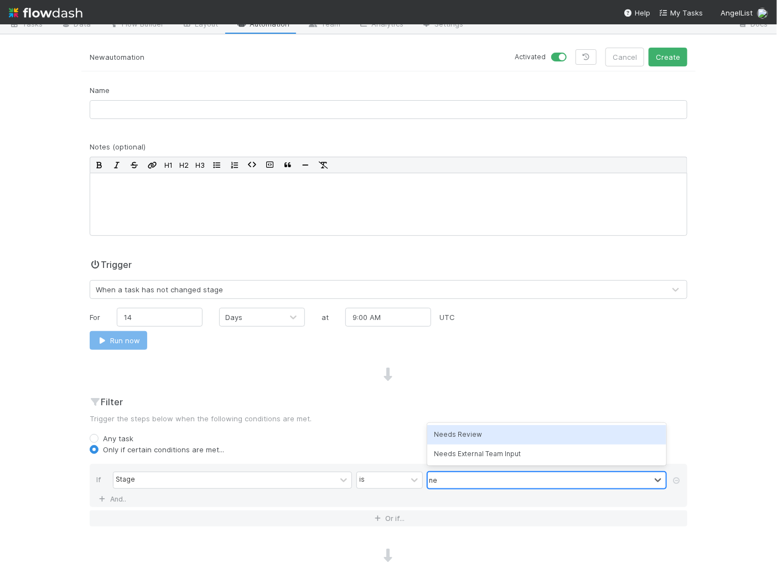
type input "need"
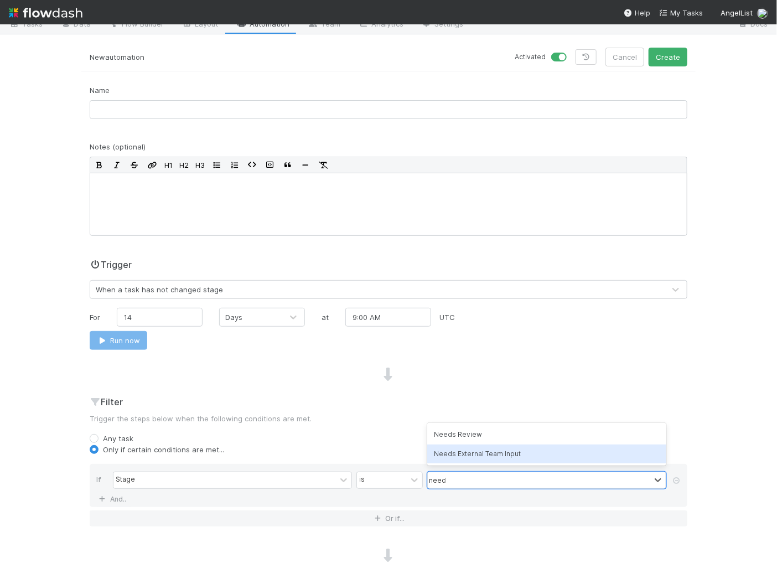
click at [485, 455] on div "Needs External Team Input" at bounding box center [546, 453] width 239 height 19
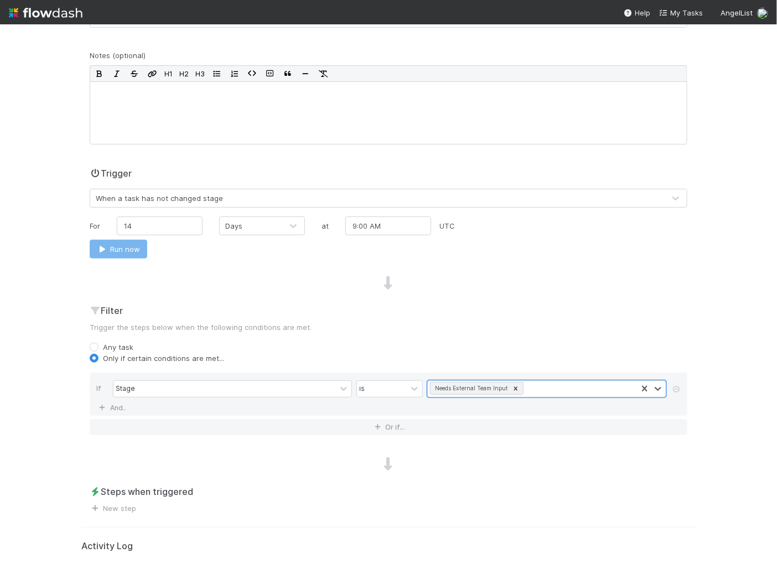
scroll to position [159, 0]
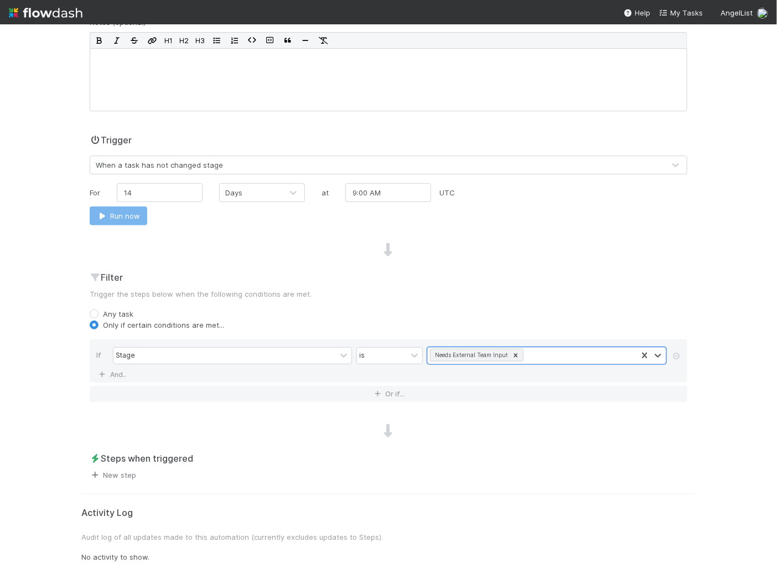
click at [128, 472] on link "New step" at bounding box center [113, 474] width 46 height 9
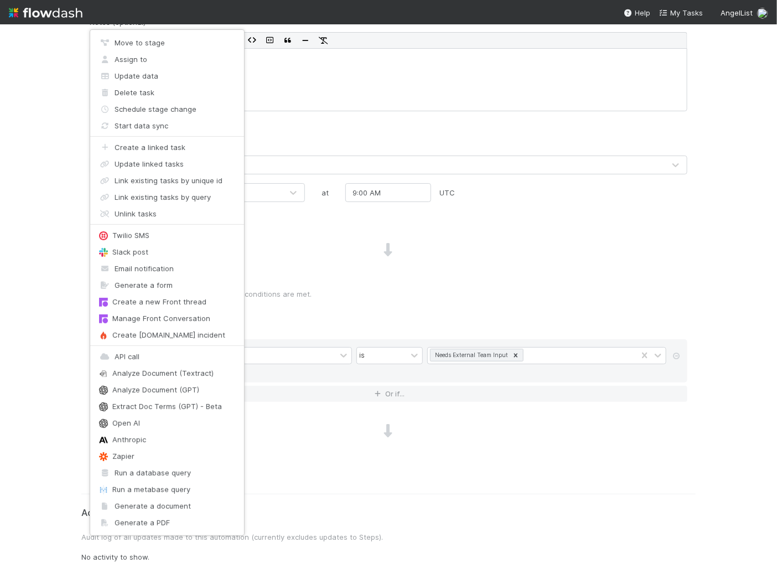
click at [311, 262] on div "Move to stage Assign to Update data Delete task Schedule stage change Start dat…" at bounding box center [388, 284] width 777 height 568
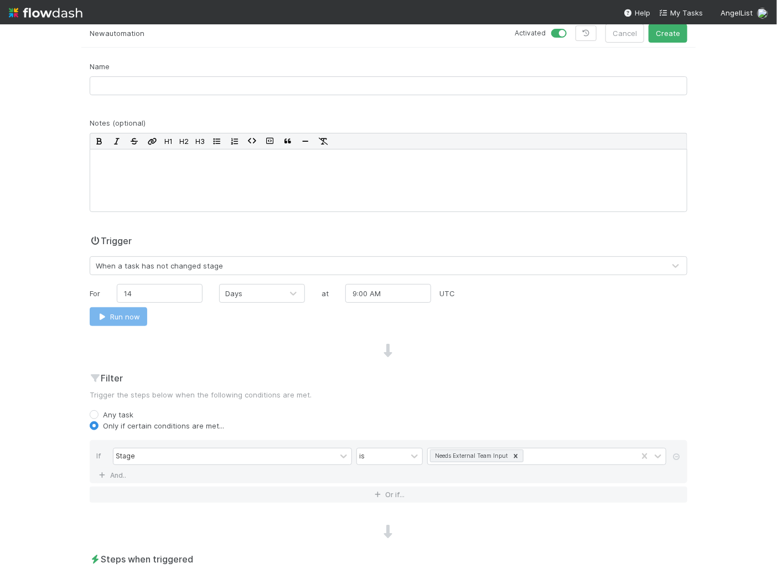
scroll to position [0, 0]
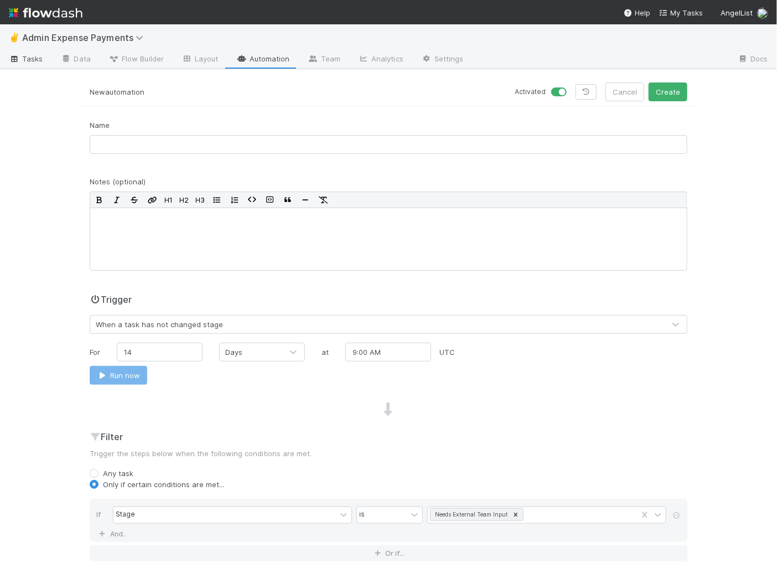
click at [19, 60] on icon at bounding box center [14, 59] width 11 height 7
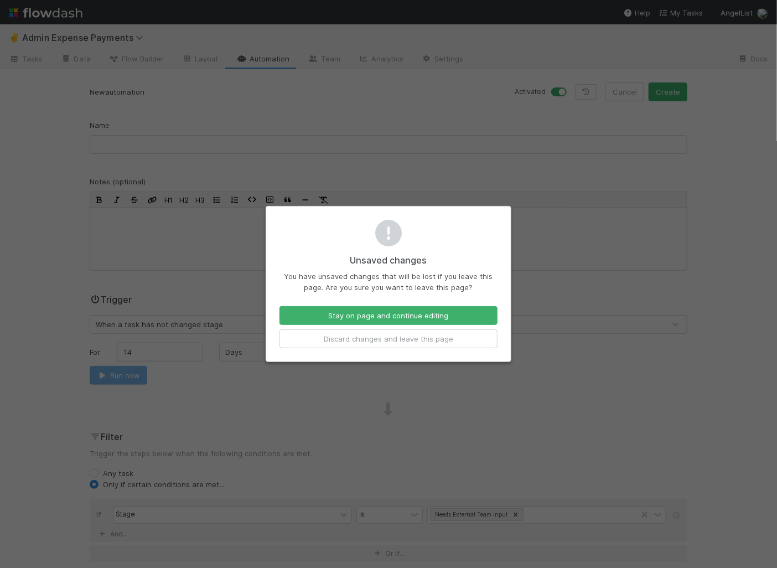
click at [385, 328] on div "Stay on page and continue editing Discard changes and leave this page" at bounding box center [388, 327] width 235 height 42
click at [385, 340] on button "Discard changes and leave this page" at bounding box center [388, 338] width 218 height 19
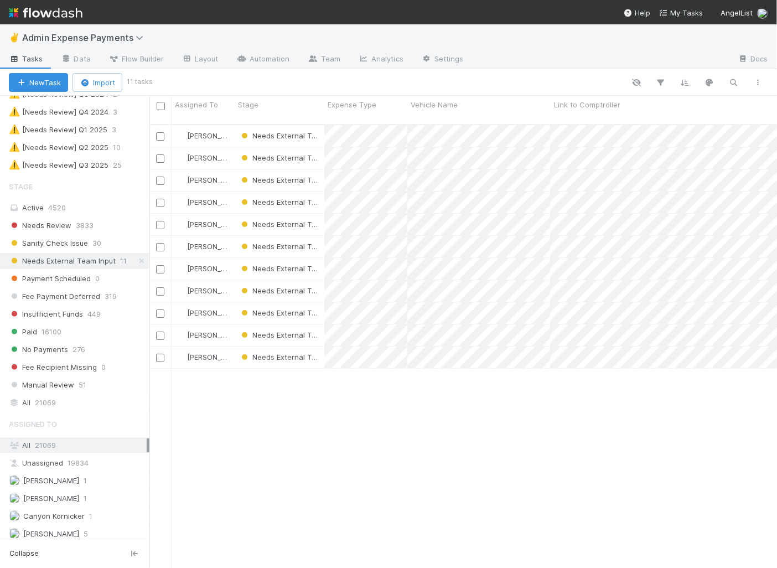
scroll to position [180, 0]
click at [77, 270] on span "Payment Scheduled" at bounding box center [50, 277] width 82 height 14
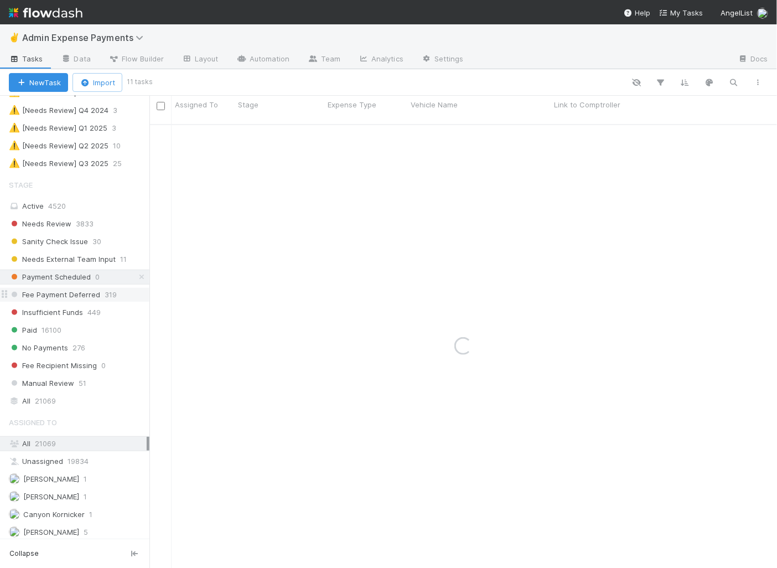
click at [77, 288] on span "Fee Payment Deferred" at bounding box center [54, 295] width 91 height 14
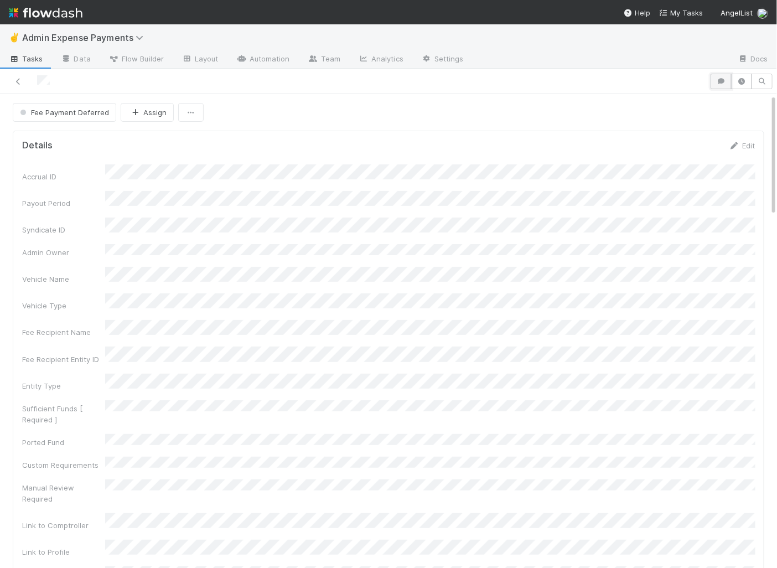
click at [717, 84] on button "button" at bounding box center [720, 81] width 21 height 15
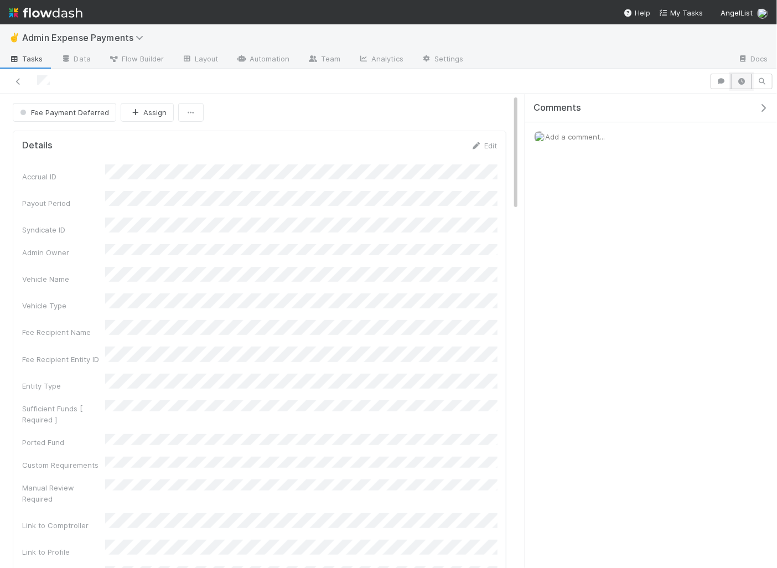
click at [744, 86] on button "button" at bounding box center [741, 81] width 21 height 15
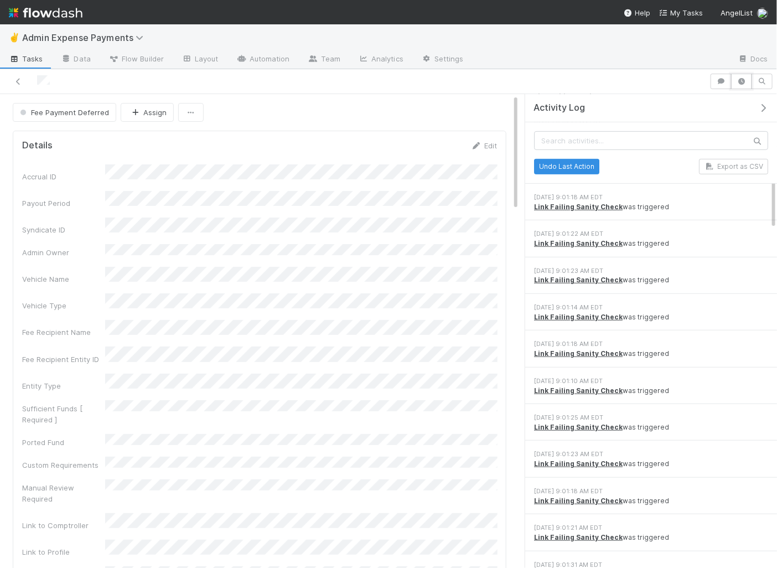
scroll to position [230, 0]
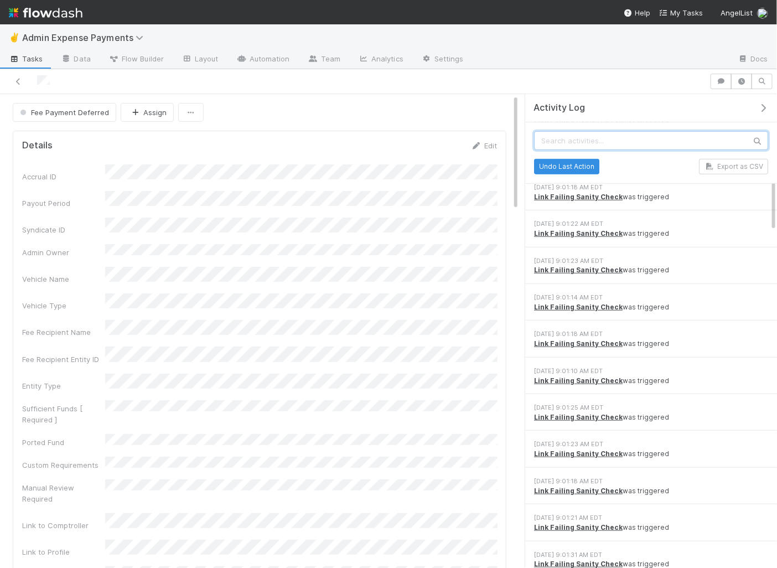
click at [607, 137] on input "text" at bounding box center [651, 140] width 234 height 19
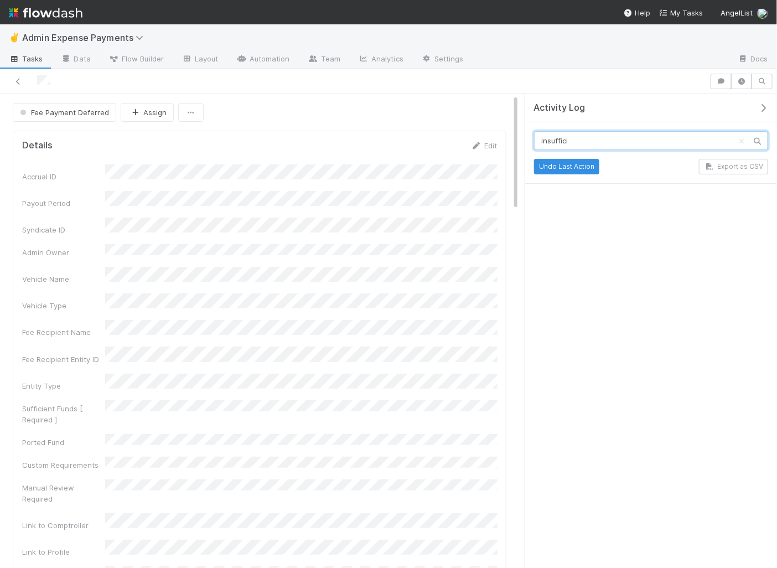
drag, startPoint x: 570, startPoint y: 136, endPoint x: 519, endPoint y: 137, distance: 50.9
click at [519, 137] on div "Activity Log insuffici Undo Last Action Export as CSV" at bounding box center [648, 331] width 258 height 475
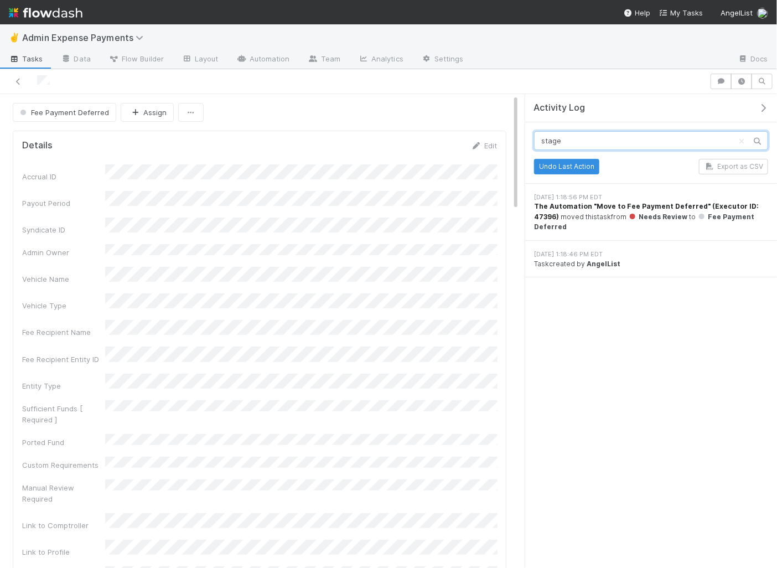
type input "stage"
click at [574, 202] on span "The Automation "Move to Fee Payment Deferred" (Executor ID: 47396)" at bounding box center [646, 211] width 225 height 18
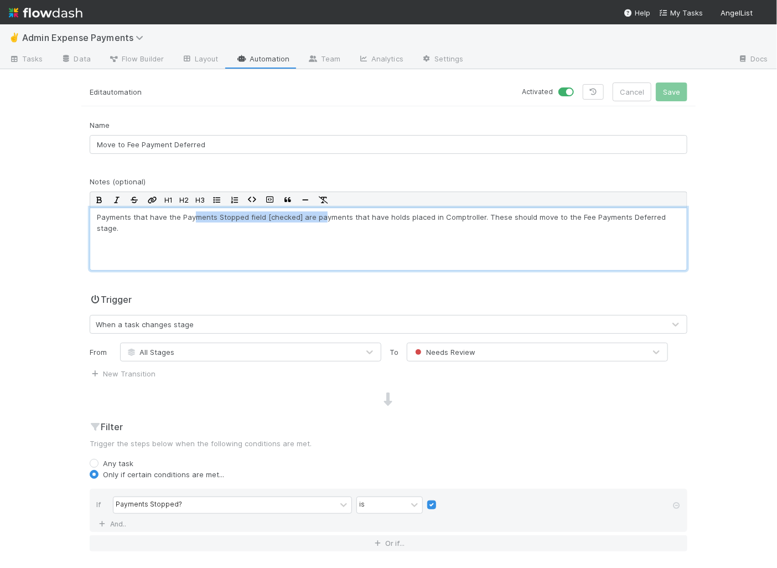
drag, startPoint x: 194, startPoint y: 215, endPoint x: 319, endPoint y: 215, distance: 124.5
click at [319, 215] on p "Payments that have the Payments Stopped field [checked] are payments that have …" at bounding box center [388, 222] width 583 height 22
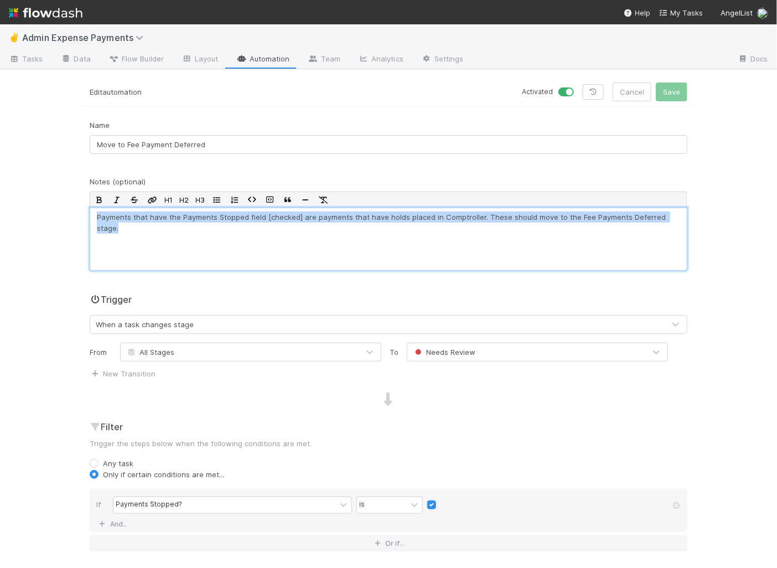
click at [319, 215] on p "Payments that have the Payments Stopped field [checked] are payments that have …" at bounding box center [388, 222] width 583 height 22
click at [345, 217] on p "Payments that have the Payments Stopped field [checked] are payments that have …" at bounding box center [388, 222] width 583 height 22
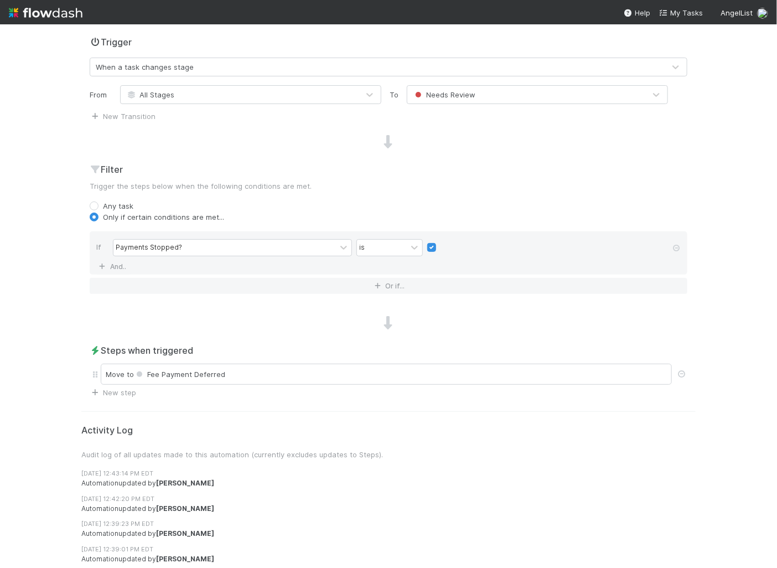
scroll to position [280, 0]
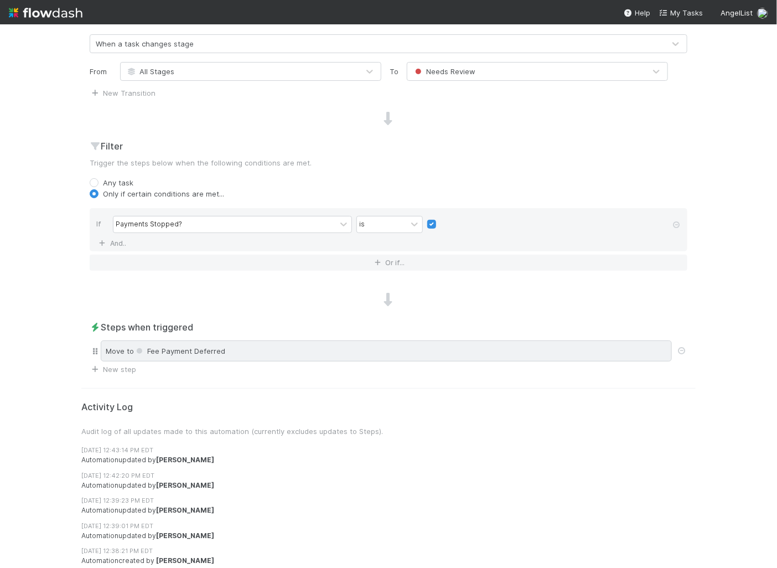
click at [256, 355] on div "Move to Fee Payment Deferred" at bounding box center [386, 350] width 571 height 21
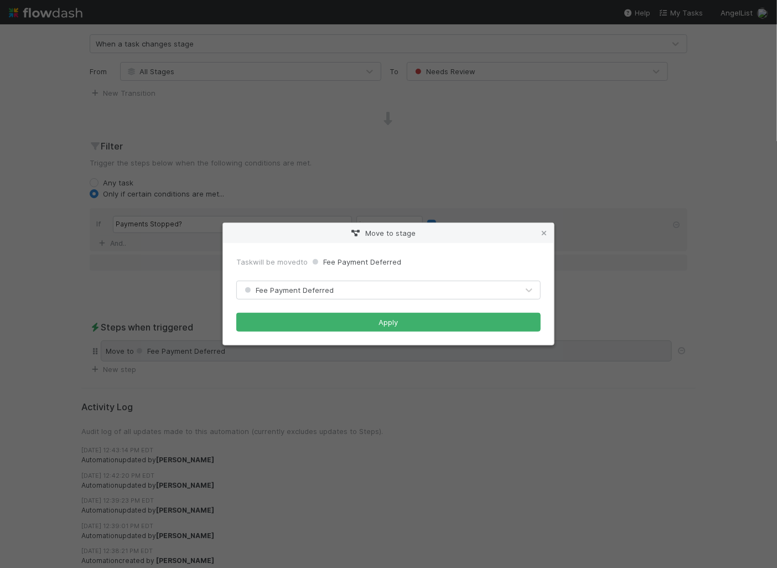
click at [256, 355] on div "Move to stage Task will be moved to Fee Payment Deferred Fee Payment Deferred A…" at bounding box center [388, 284] width 777 height 568
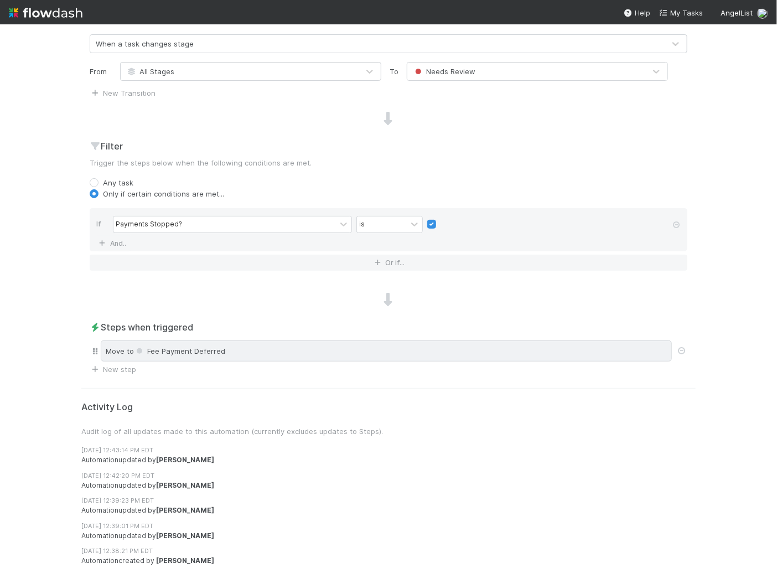
scroll to position [0, 0]
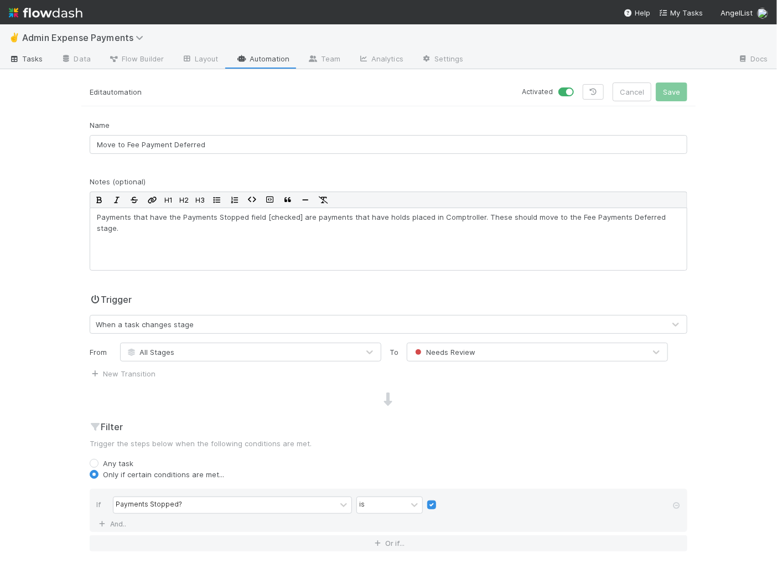
click at [30, 60] on span "Tasks" at bounding box center [26, 58] width 34 height 11
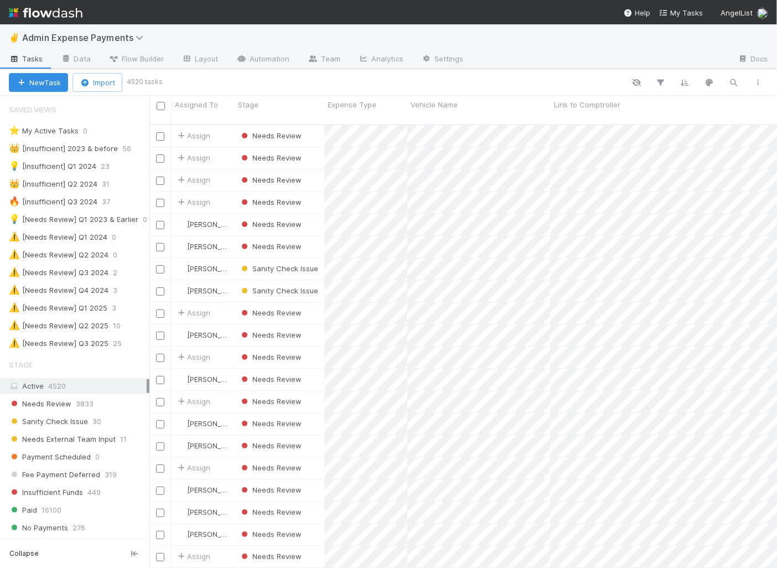
scroll to position [241, 0]
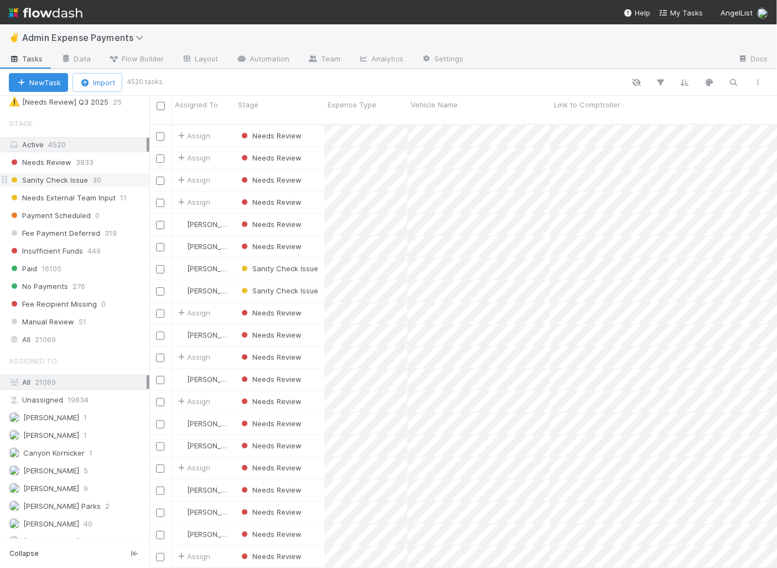
click at [58, 176] on span "Sanity Check Issue" at bounding box center [48, 180] width 79 height 14
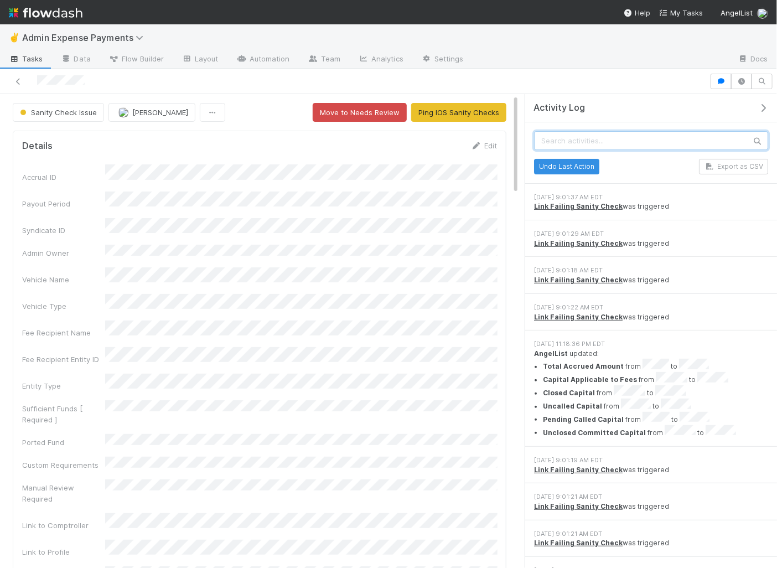
click at [594, 138] on input "text" at bounding box center [651, 140] width 234 height 19
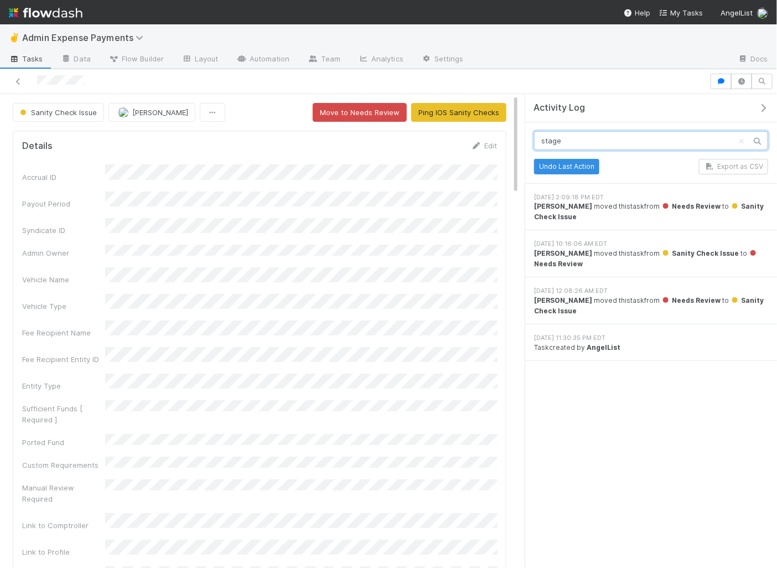
type input "stage"
drag, startPoint x: 537, startPoint y: 206, endPoint x: 717, endPoint y: 204, distance: 180.4
click at [717, 204] on div "[PERSON_NAME] moved this task from Needs Review to Sanity Check Issue" at bounding box center [651, 211] width 234 height 20
click at [717, 204] on span "Sanity Check Issue" at bounding box center [649, 211] width 230 height 18
click at [41, 15] on img at bounding box center [46, 12] width 74 height 19
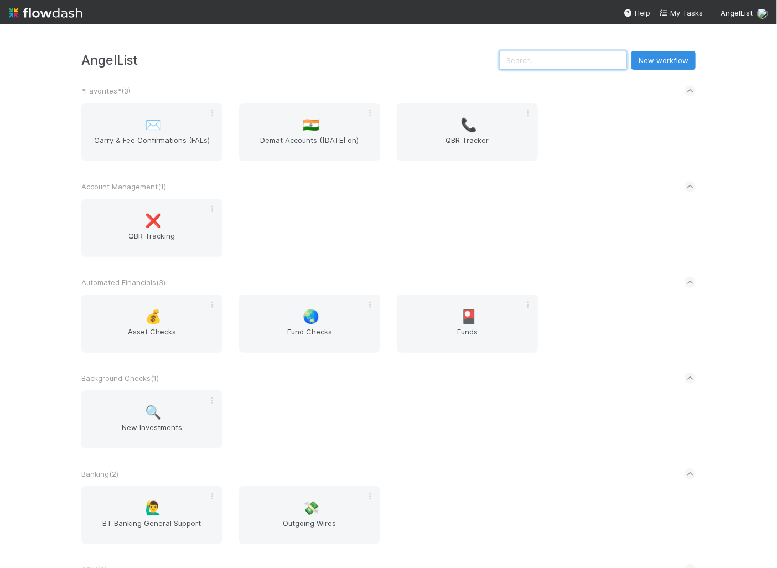
click at [584, 60] on input "text" at bounding box center [563, 60] width 128 height 19
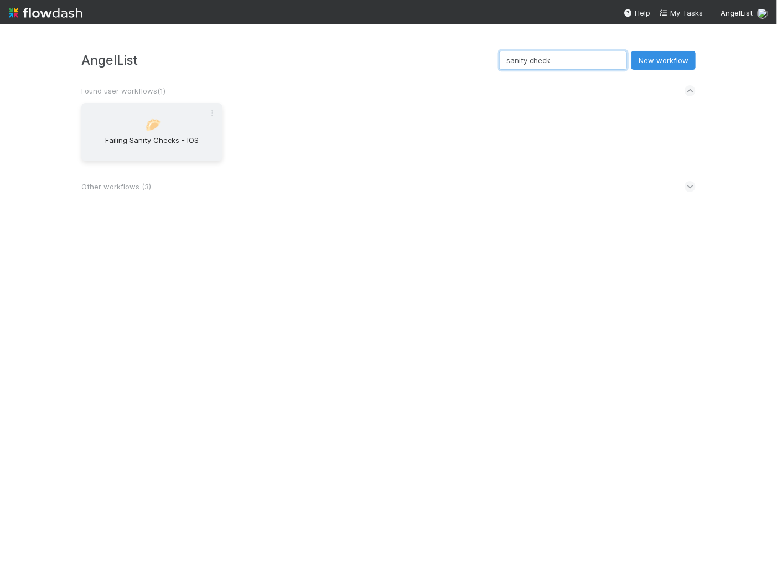
type input "sanity check"
click at [120, 159] on div "🥟 Failing Sanity Checks - IOS" at bounding box center [151, 132] width 141 height 58
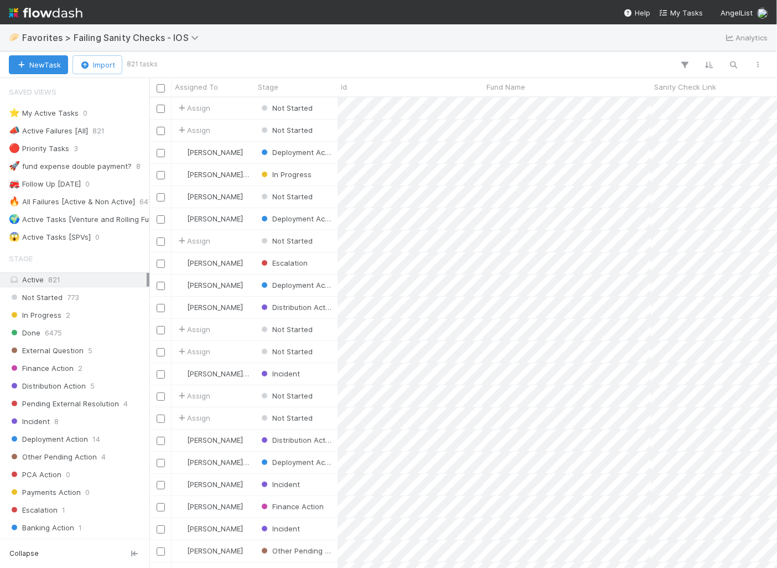
scroll to position [1, 0]
click at [728, 60] on button "button" at bounding box center [734, 65] width 20 height 14
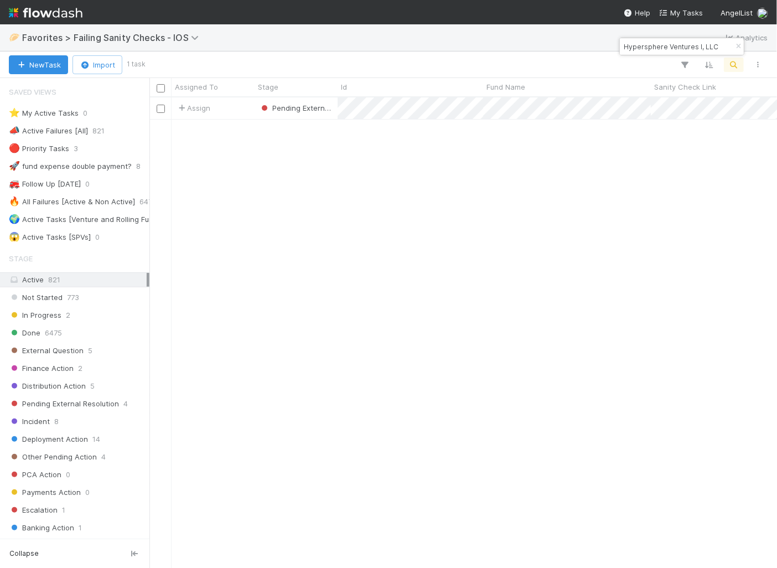
scroll to position [0, 0]
click at [679, 40] on input "Hypersphere Ventures I, LLC" at bounding box center [676, 46] width 111 height 13
paste input "AHP Investments, LP - A4"
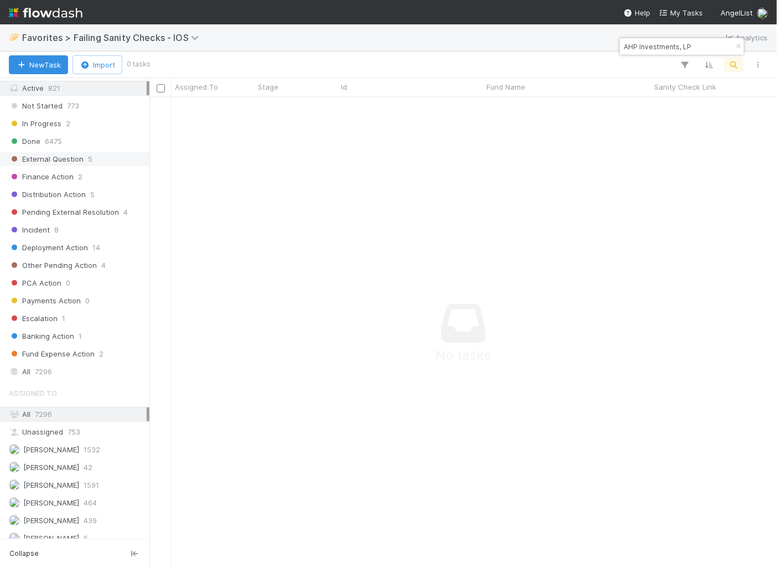
scroll to position [240, 0]
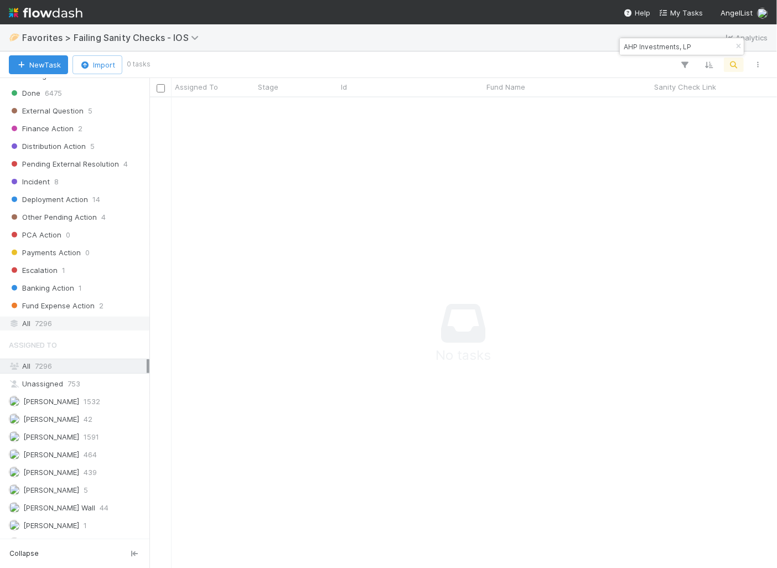
type input "AHP Investments, LP"
click at [89, 316] on div "All 7296" at bounding box center [78, 323] width 138 height 14
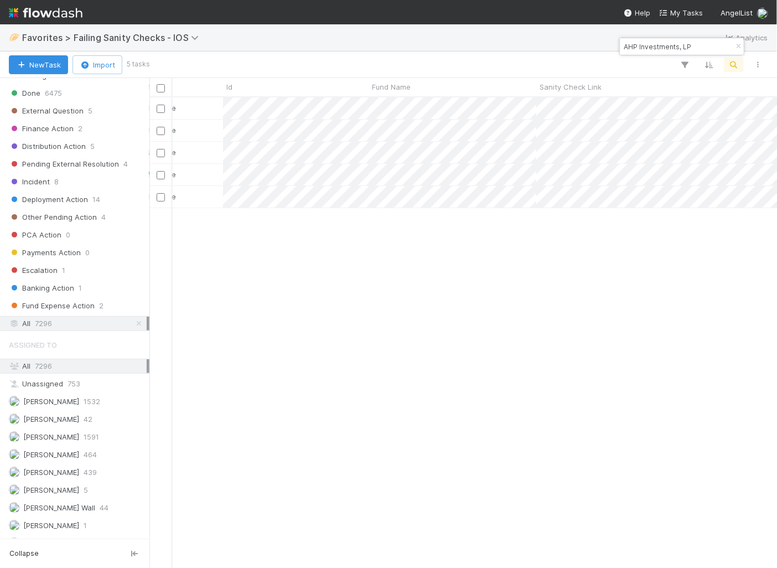
scroll to position [0, 103]
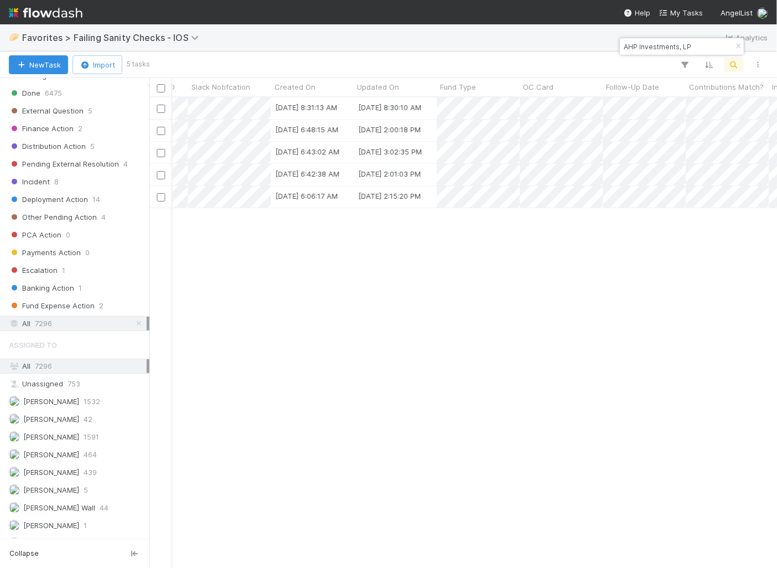
drag, startPoint x: 699, startPoint y: 49, endPoint x: 559, endPoint y: 49, distance: 140.0
click at [559, 49] on body "🥟 Favorites > Failing Sanity Checks - IOS Analytics New Task Import 5 tasks Ass…" at bounding box center [388, 284] width 777 height 568
click at [656, 47] on input "AHP Investments, LP" at bounding box center [676, 46] width 111 height 13
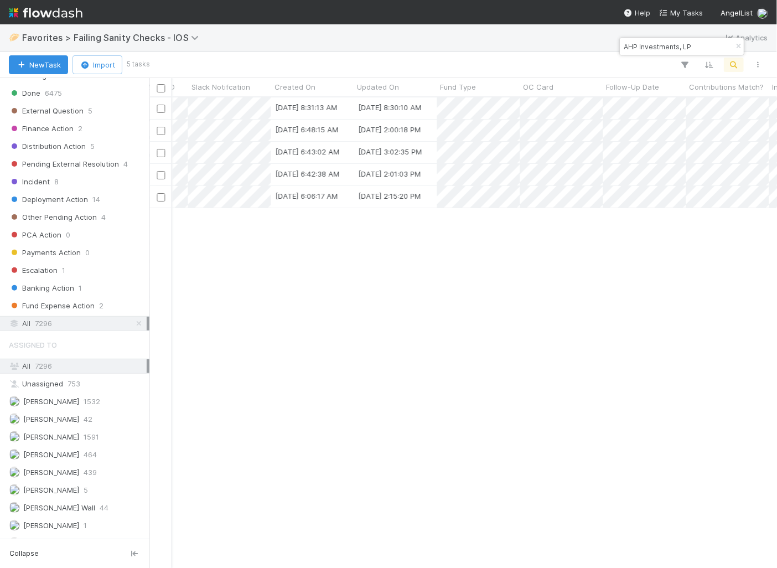
click at [497, 44] on div "🥟 Favorites > Failing Sanity Checks - IOS Analytics" at bounding box center [388, 37] width 777 height 27
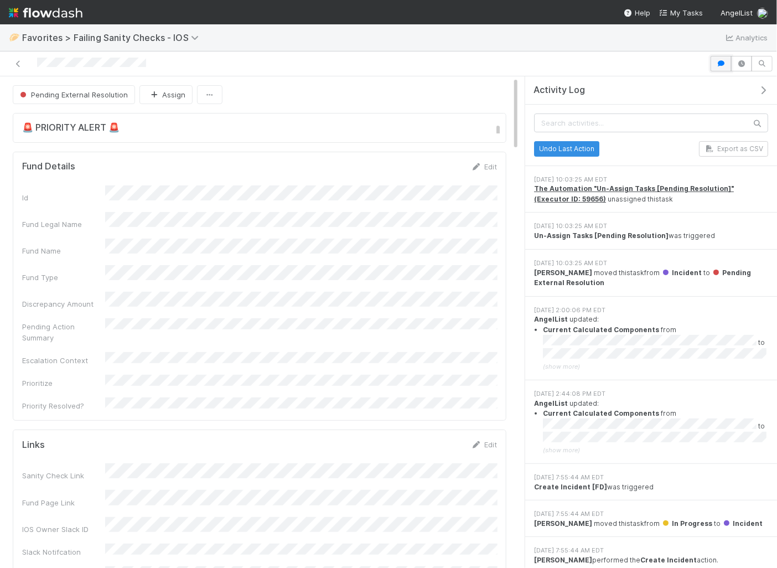
click at [718, 58] on button "button" at bounding box center [720, 63] width 21 height 15
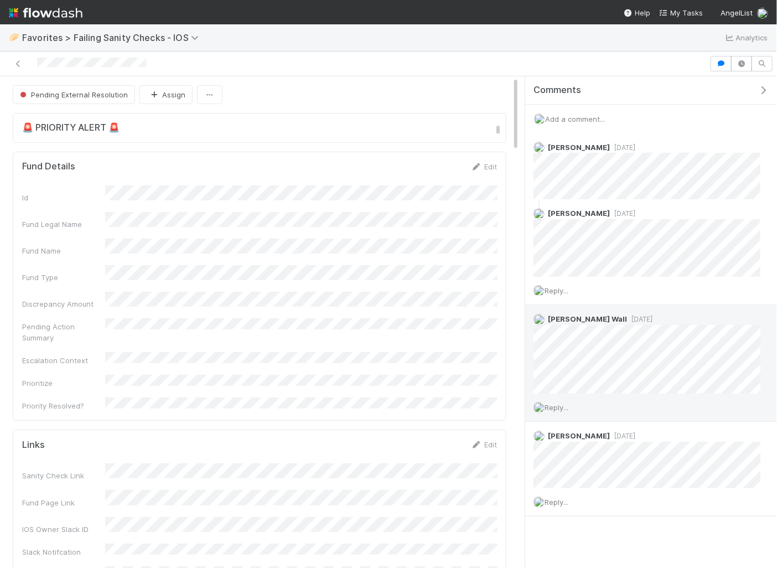
click at [627, 315] on span "[DATE]" at bounding box center [639, 319] width 25 height 8
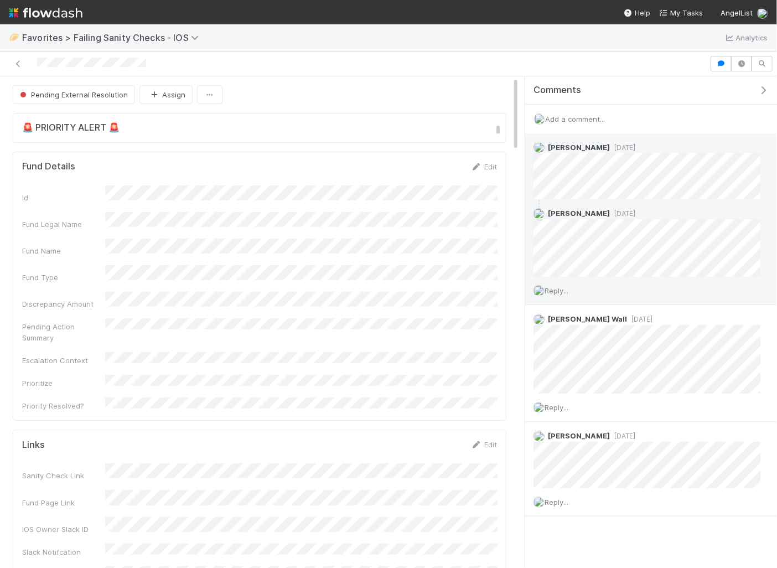
click at [633, 292] on div "Reply..." at bounding box center [646, 291] width 243 height 28
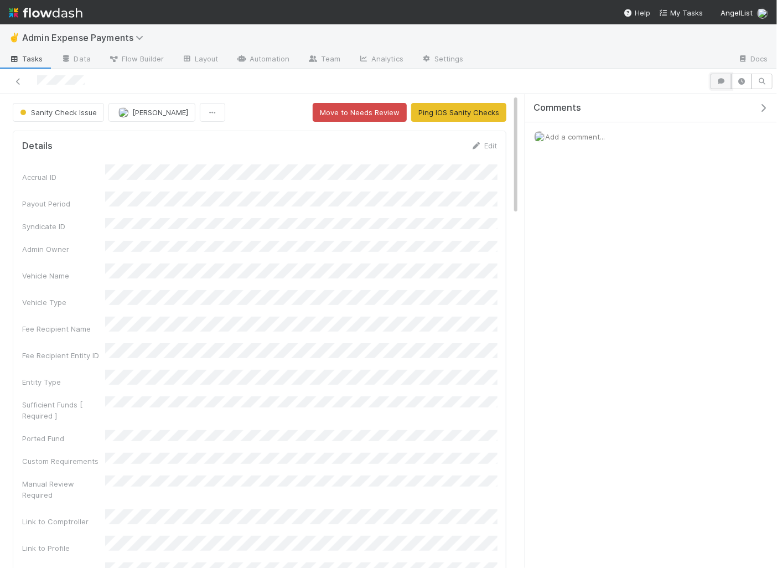
click at [719, 75] on button "button" at bounding box center [720, 81] width 21 height 15
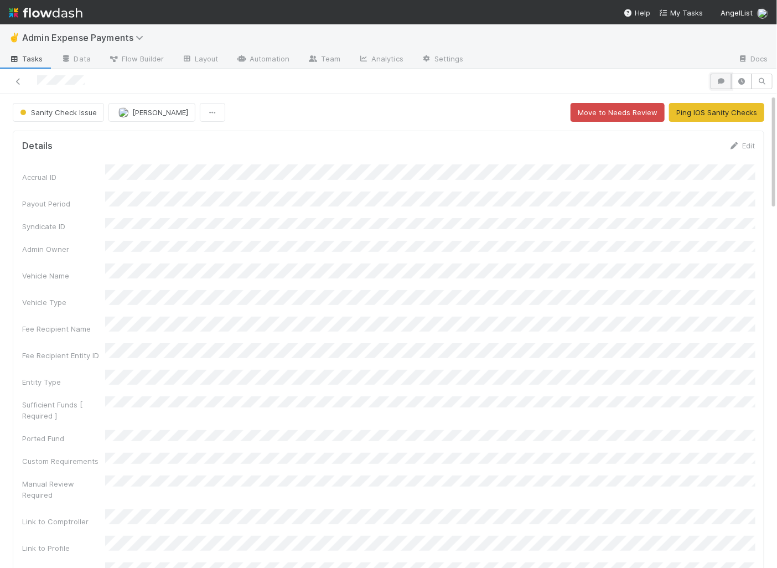
click at [720, 77] on button "button" at bounding box center [720, 81] width 21 height 15
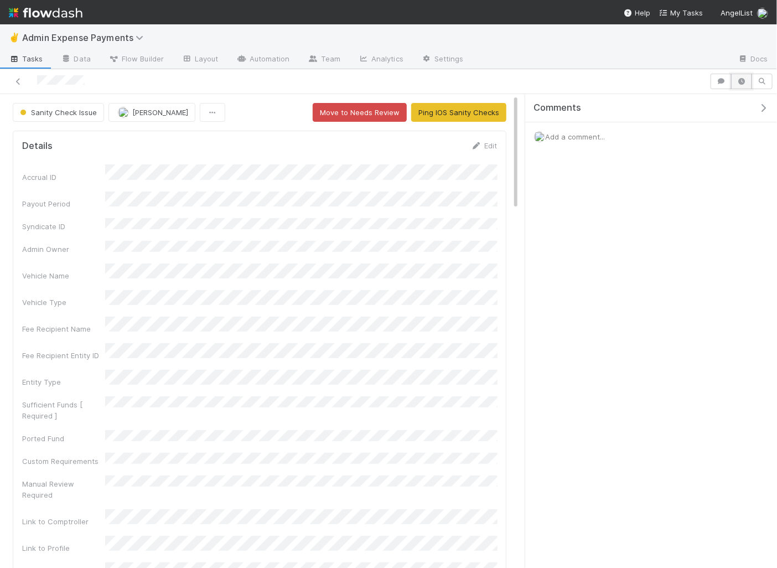
click at [741, 81] on icon "button" at bounding box center [741, 81] width 11 height 7
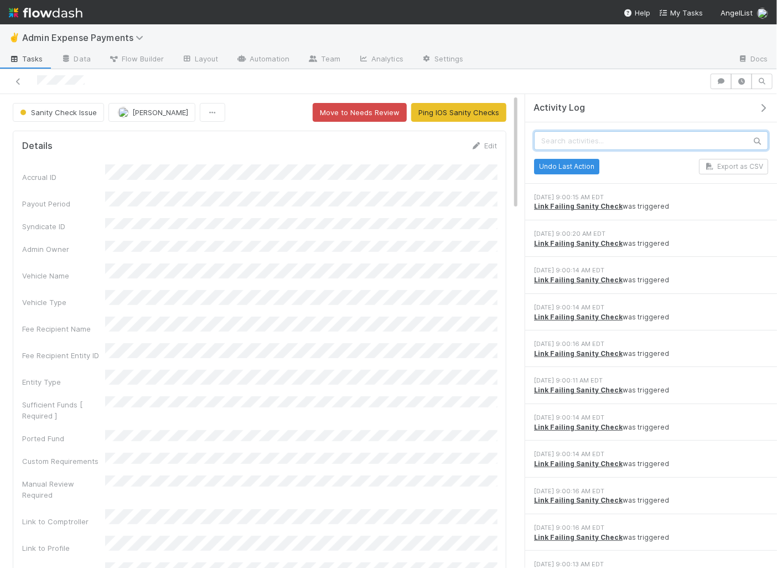
click at [617, 135] on input "text" at bounding box center [651, 140] width 234 height 19
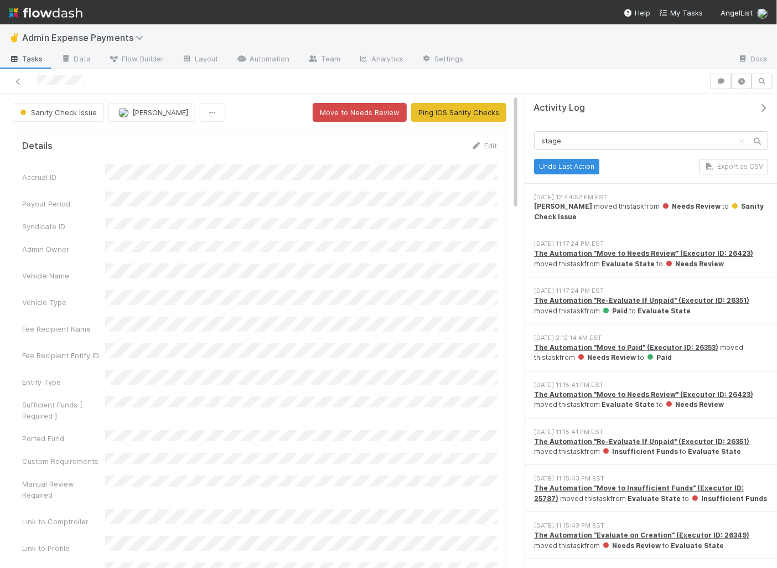
click at [718, 203] on span "Sanity Check Issue" at bounding box center [649, 211] width 230 height 18
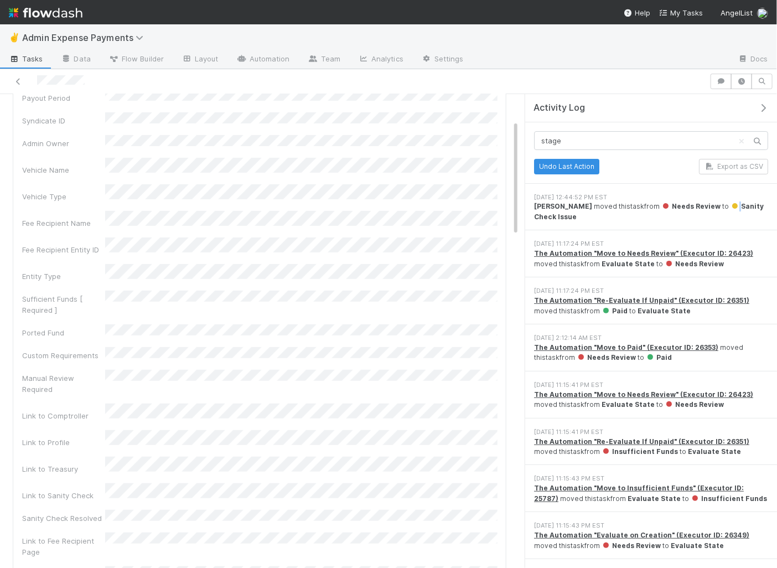
scroll to position [256, 0]
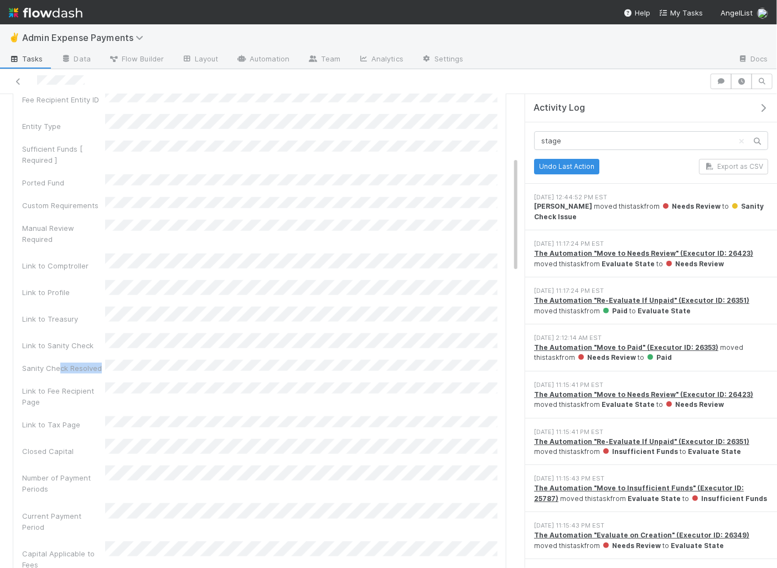
click at [167, 360] on div "Sanity Check Resolved" at bounding box center [259, 367] width 475 height 14
click at [582, 137] on input "stage" at bounding box center [651, 140] width 234 height 19
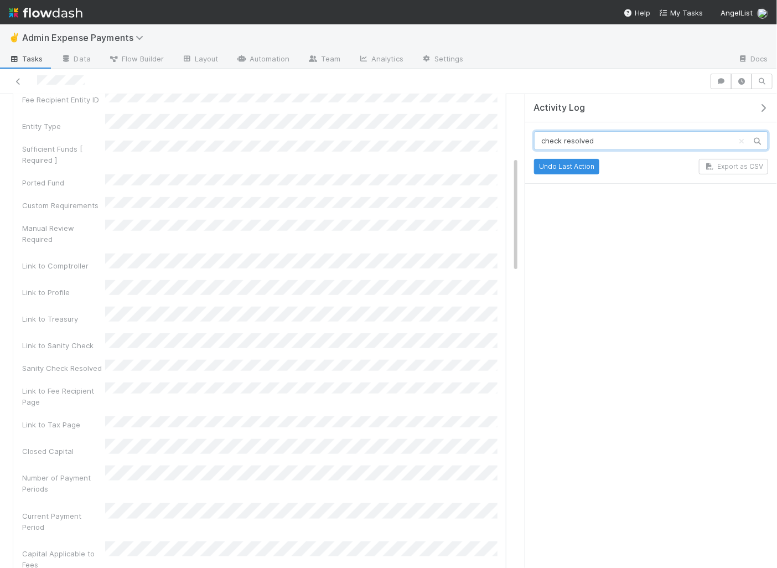
click at [595, 138] on input "check resolved" at bounding box center [651, 140] width 234 height 19
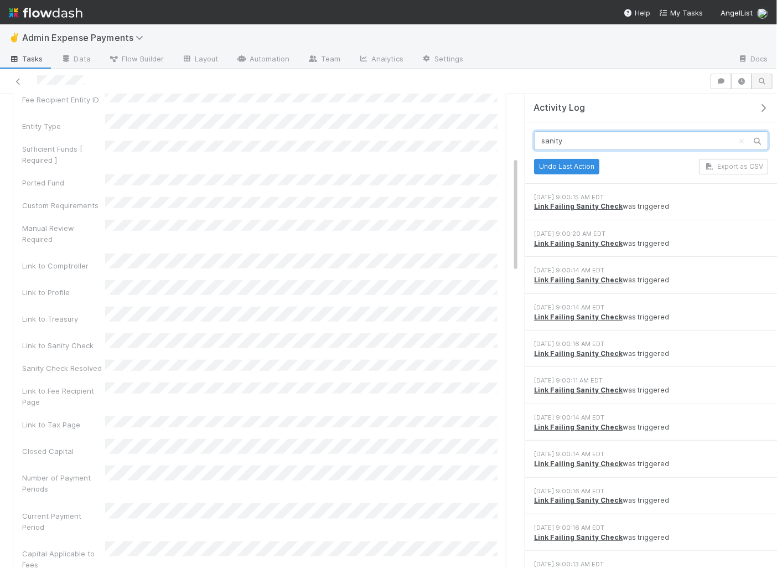
type input "sanity"
click at [768, 81] on button "button" at bounding box center [761, 81] width 21 height 15
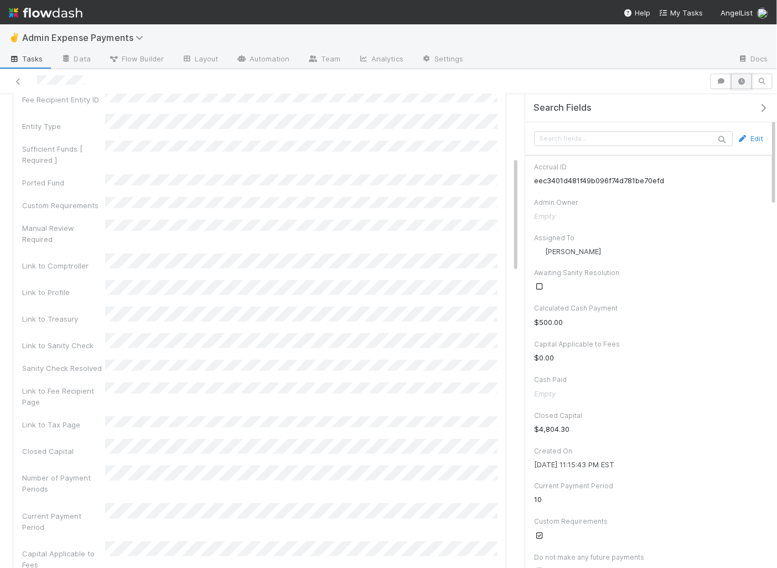
click at [742, 79] on icon "button" at bounding box center [741, 81] width 11 height 7
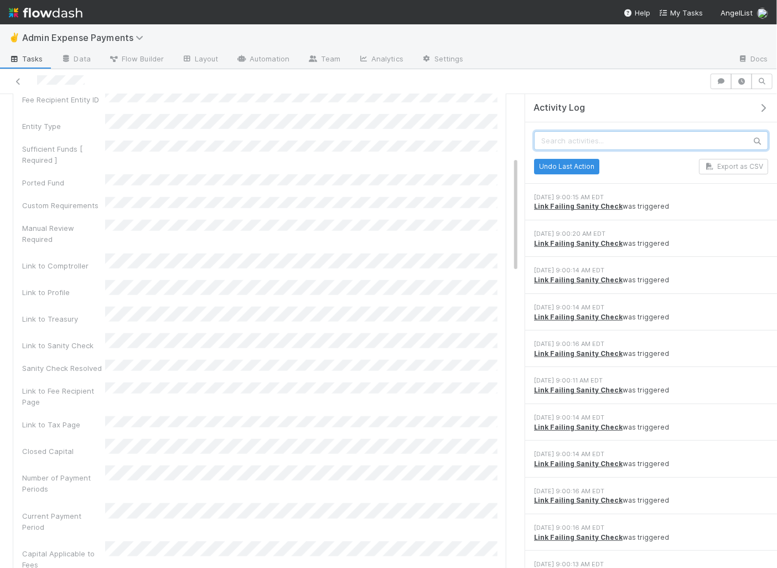
click at [635, 141] on input "text" at bounding box center [651, 140] width 234 height 19
type input "sanity"
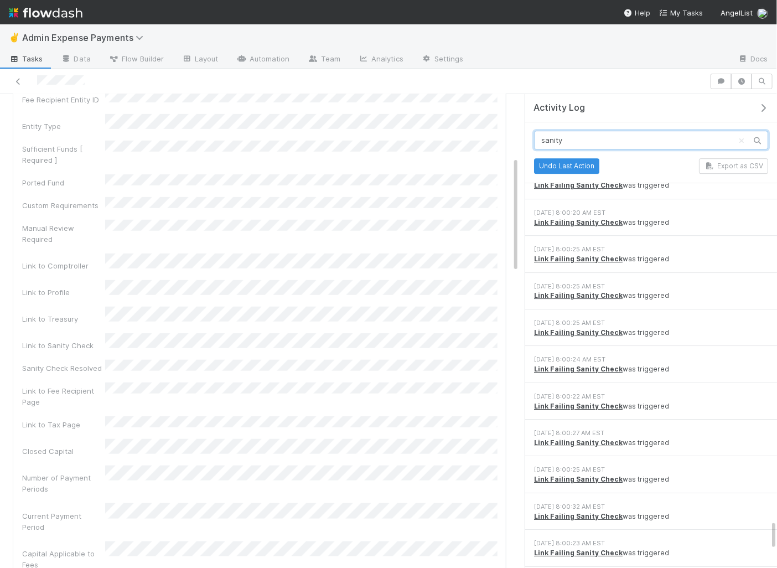
scroll to position [6948, 0]
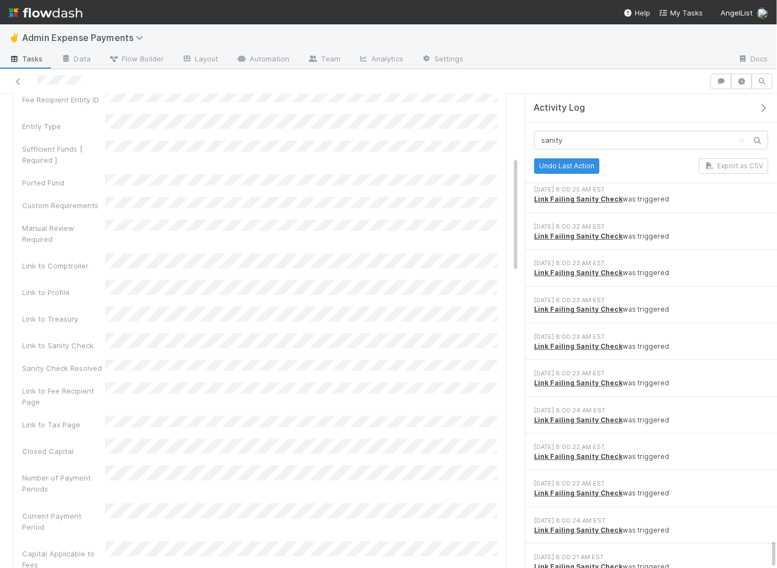
click at [569, 378] on div "Link Failing Sanity Check was triggered" at bounding box center [651, 383] width 234 height 10
click at [569, 378] on strong "Link Failing Sanity Check" at bounding box center [578, 382] width 89 height 8
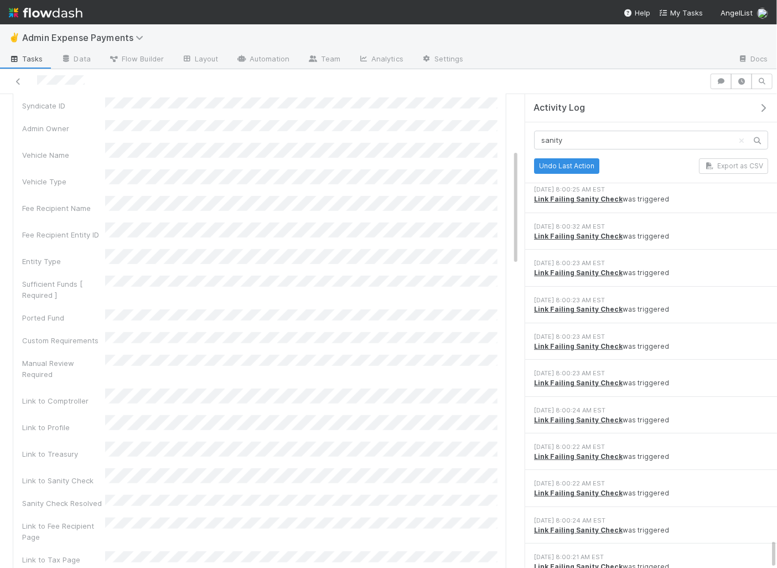
scroll to position [0, 0]
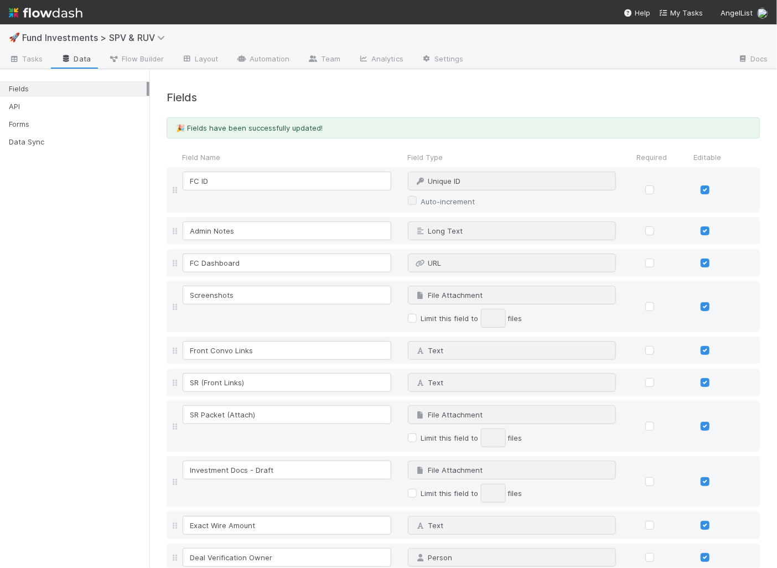
scroll to position [9456, 0]
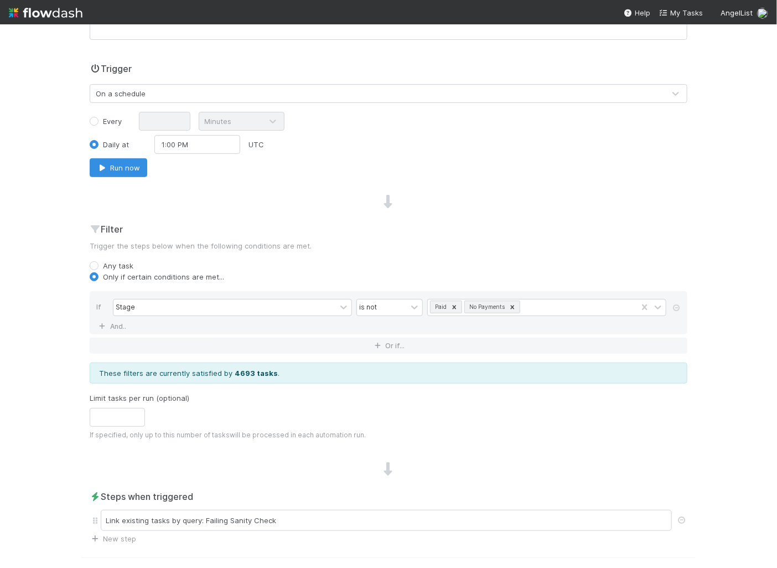
scroll to position [258, 0]
